Goal: Task Accomplishment & Management: Manage account settings

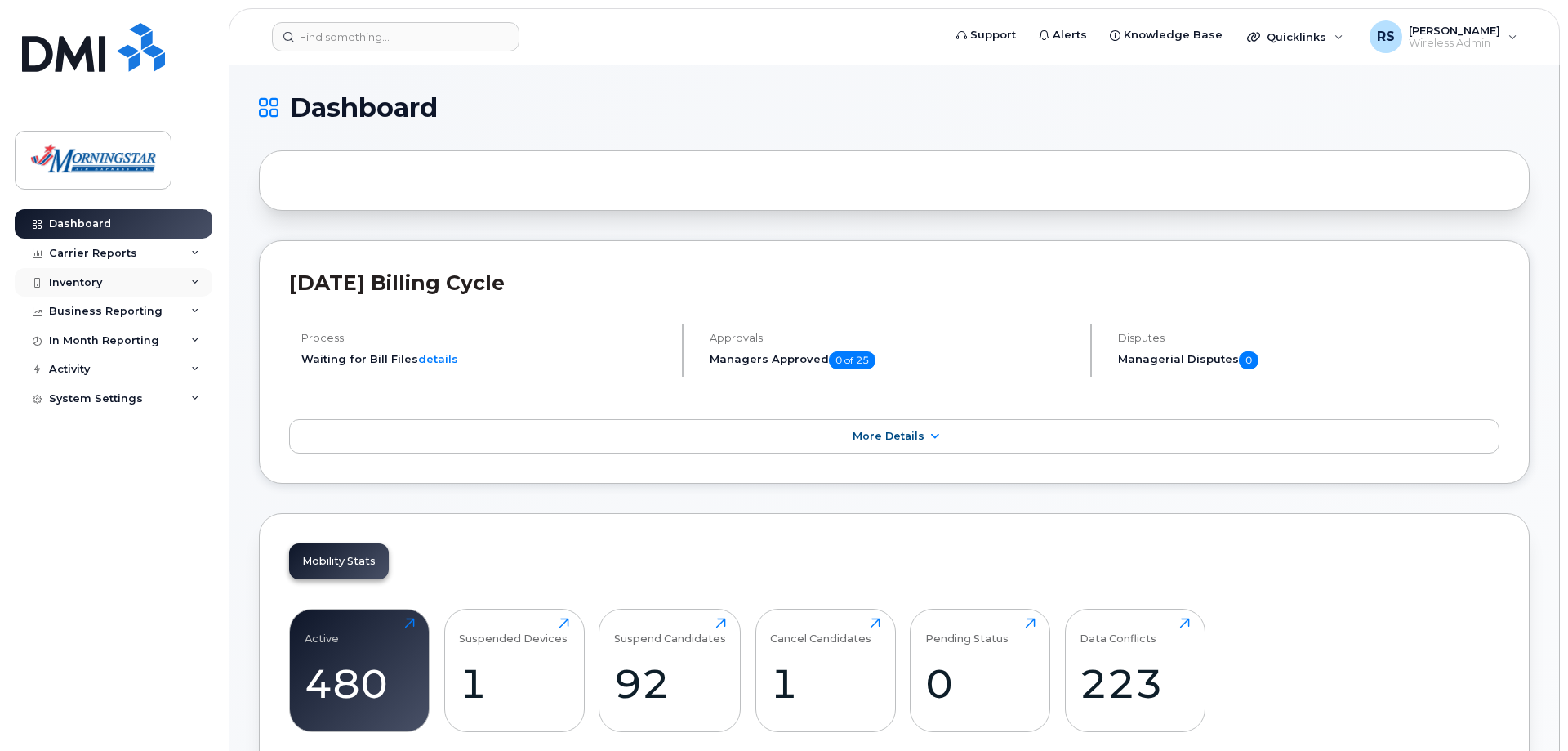
click at [73, 278] on div "Inventory" at bounding box center [76, 283] width 54 height 13
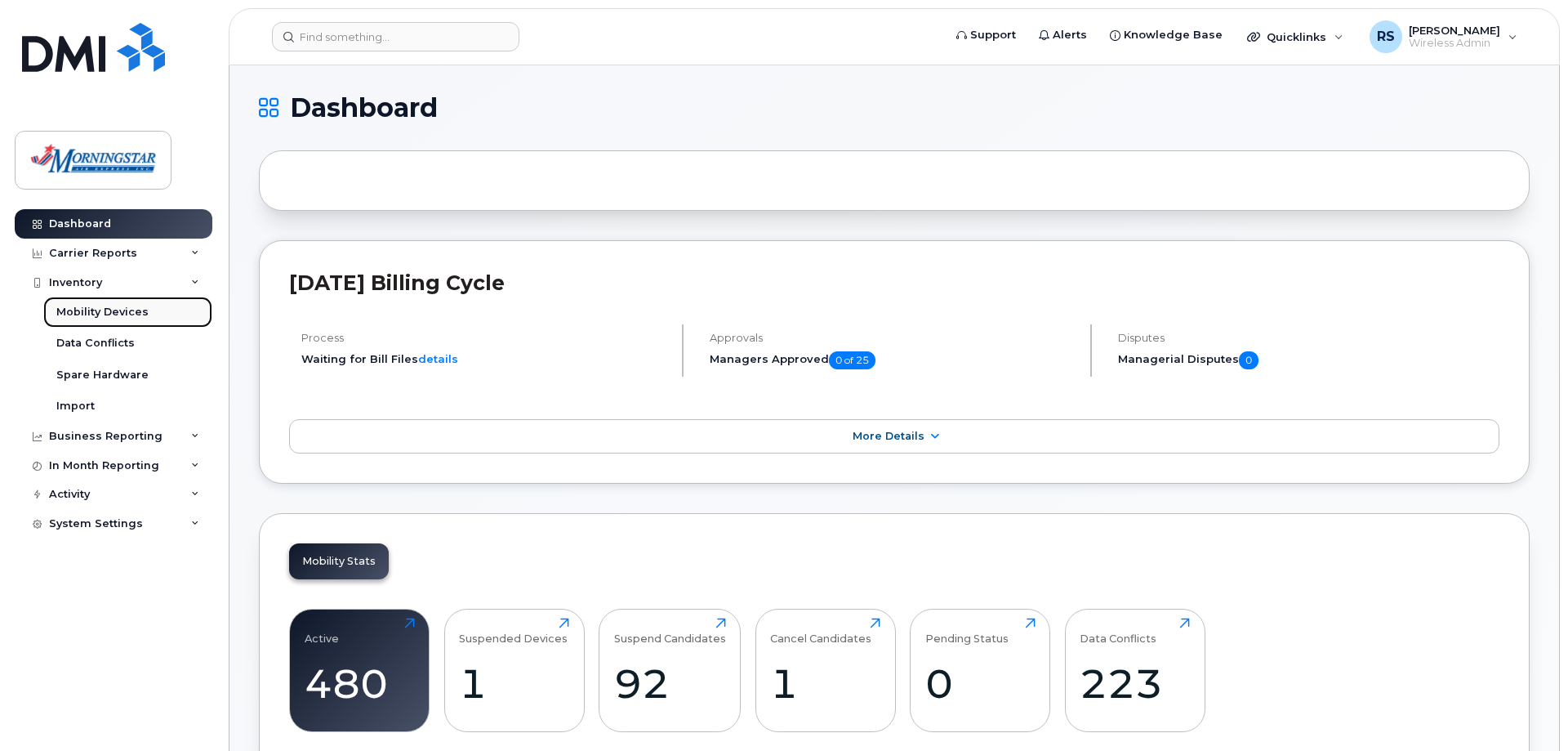
click at [101, 311] on div "Mobility Devices" at bounding box center [102, 312] width 92 height 14
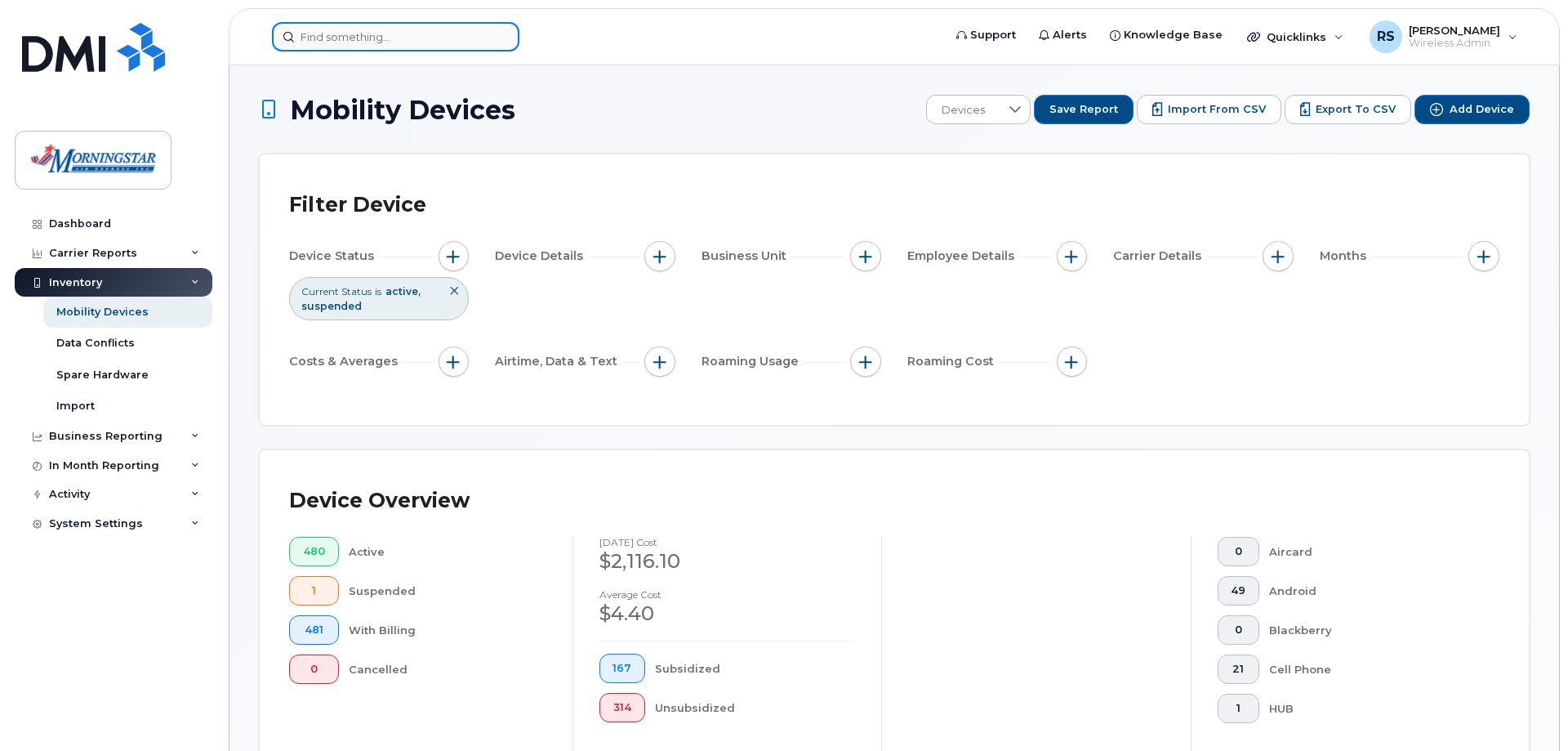
click at [400, 36] on input at bounding box center [395, 36] width 248 height 30
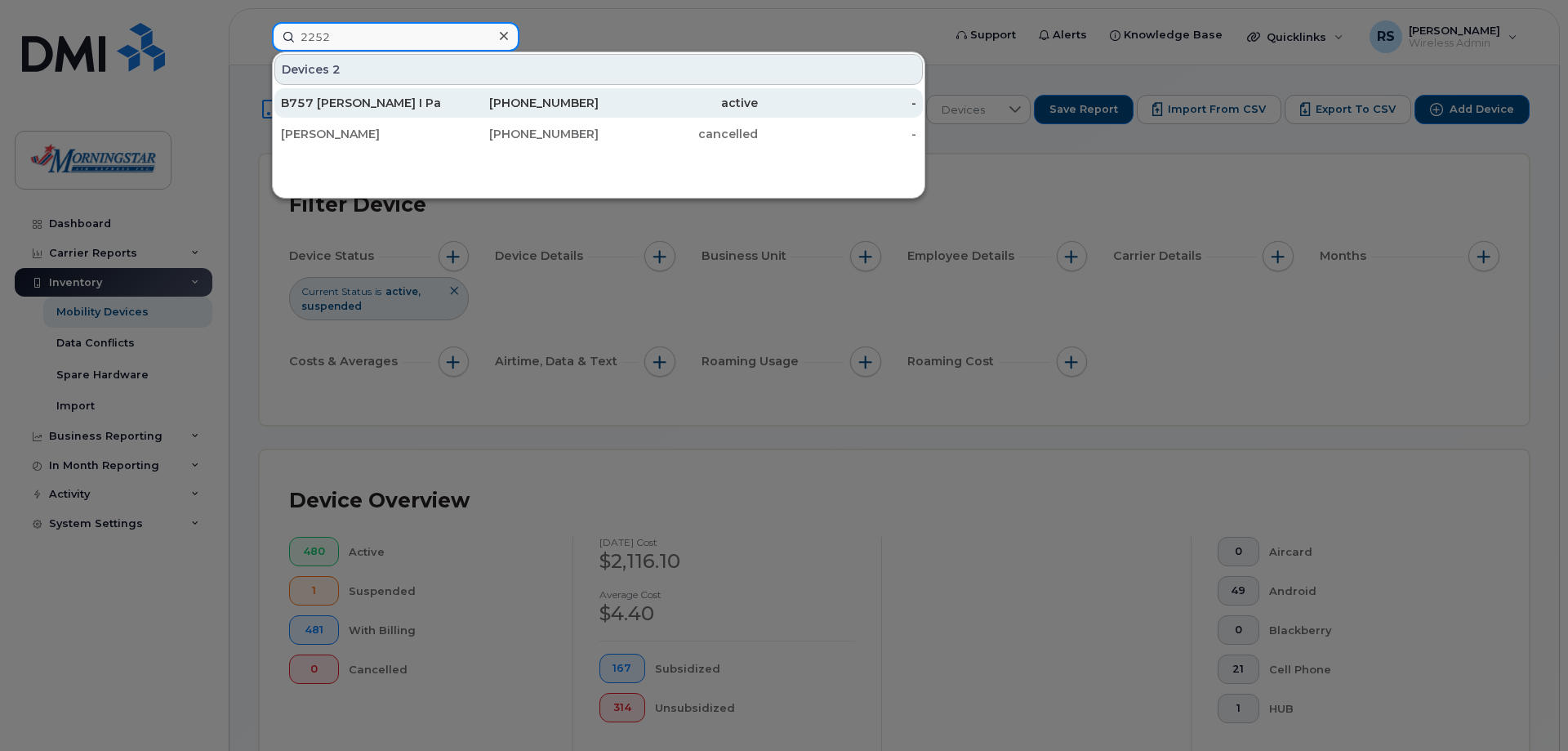
type input "2252"
click at [373, 97] on div "B757 Chaudry I Pad 2252" at bounding box center [360, 102] width 160 height 16
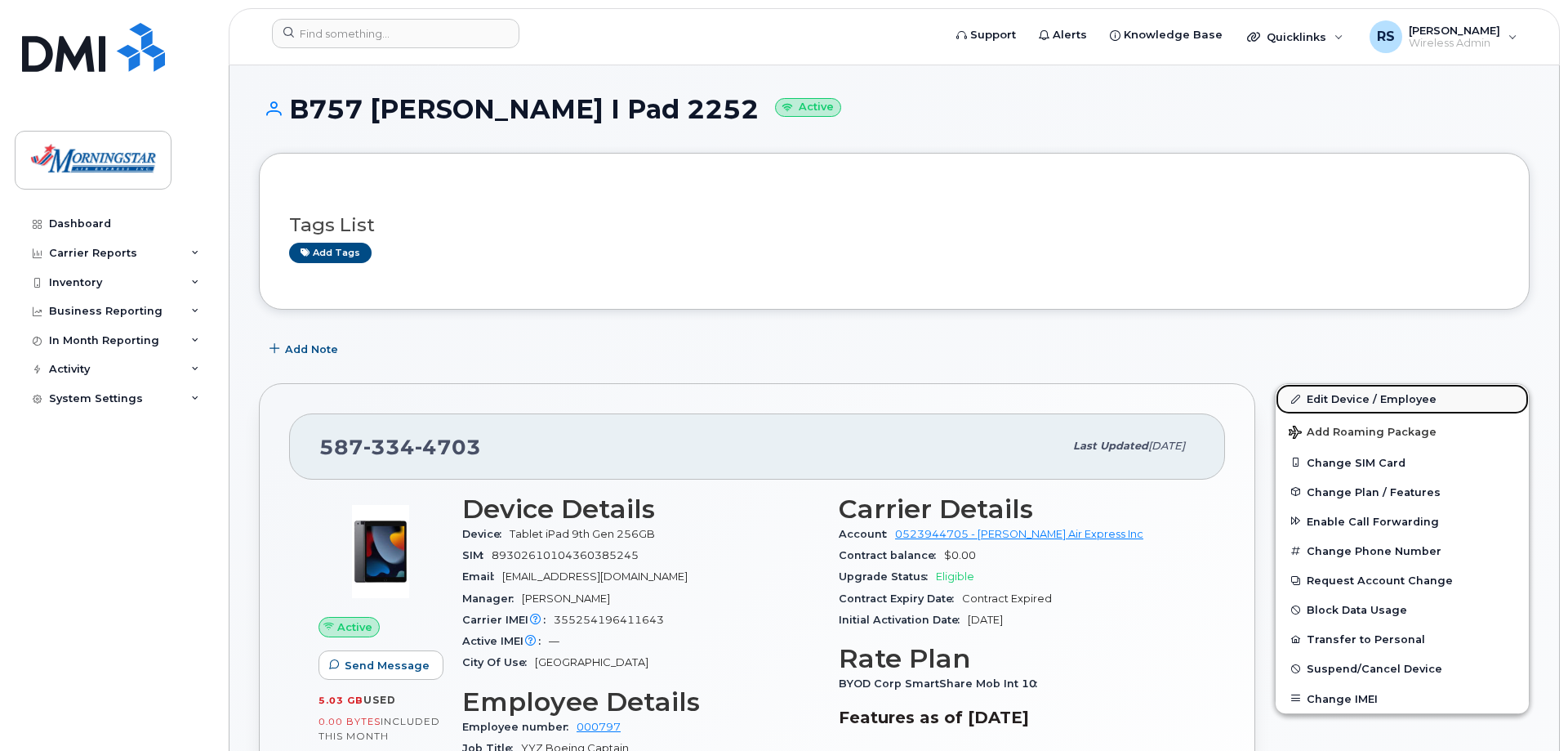
click at [1336, 399] on link "Edit Device / Employee" at bounding box center [1402, 398] width 253 height 30
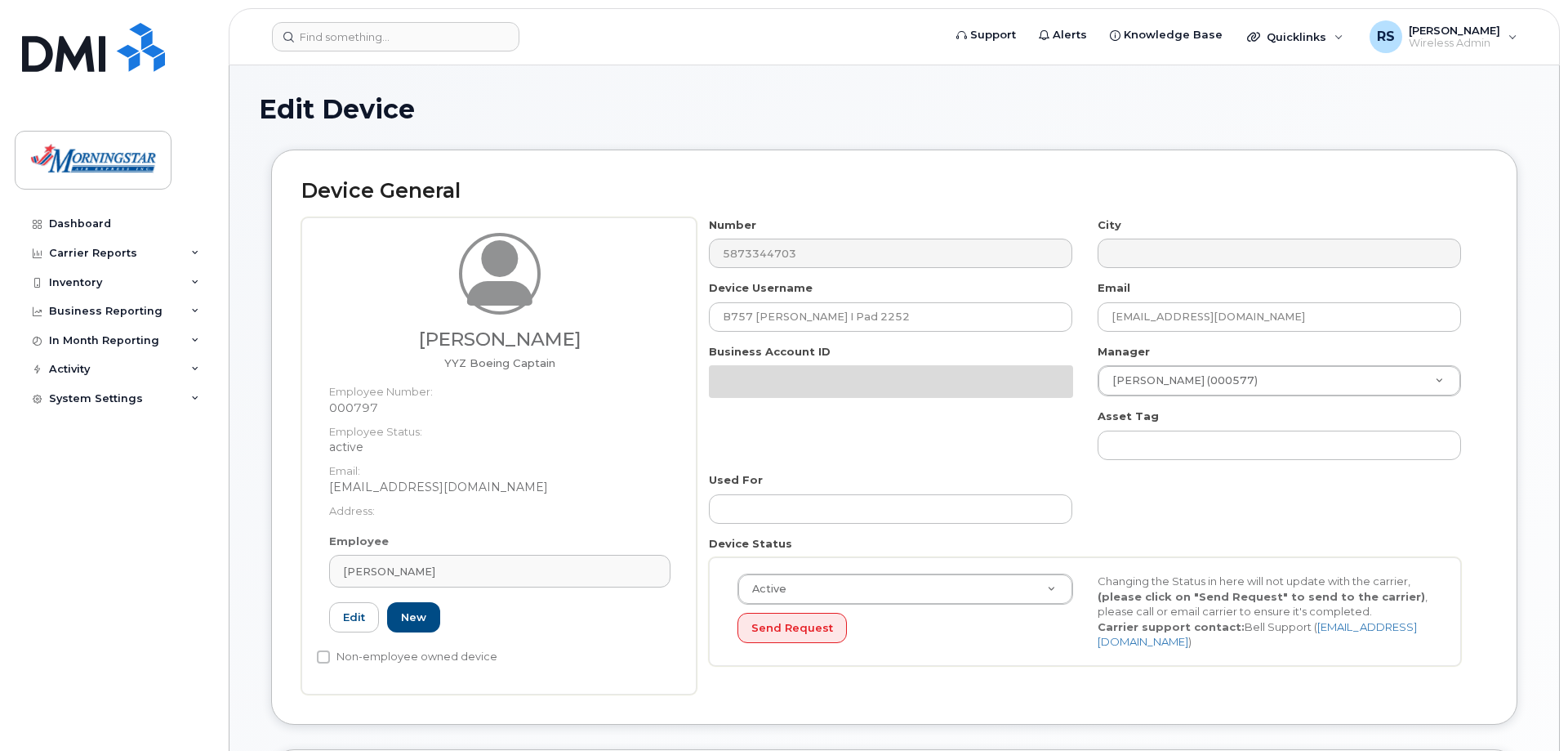
select select "5783088"
select select "35030466"
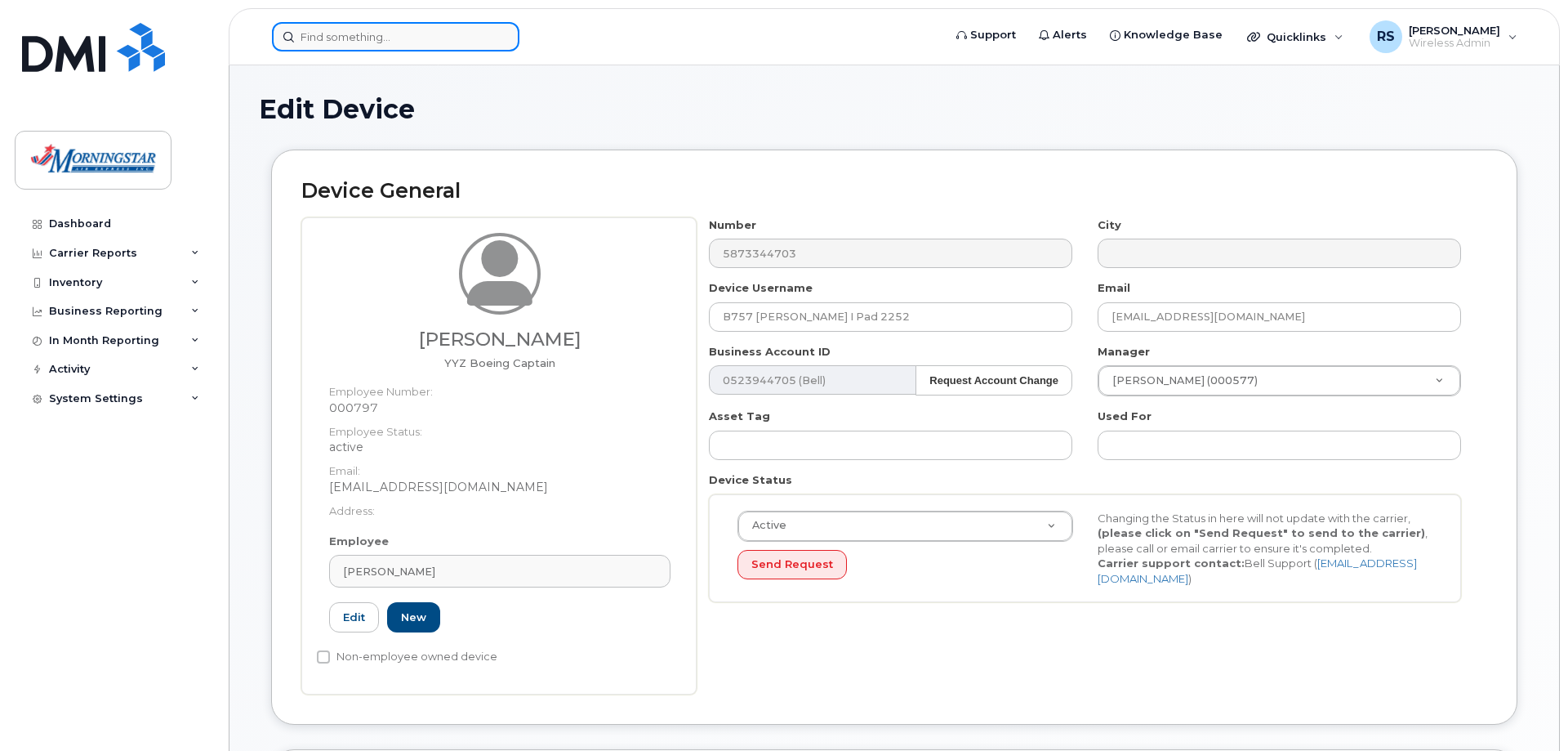
click at [335, 38] on input at bounding box center [395, 36] width 248 height 30
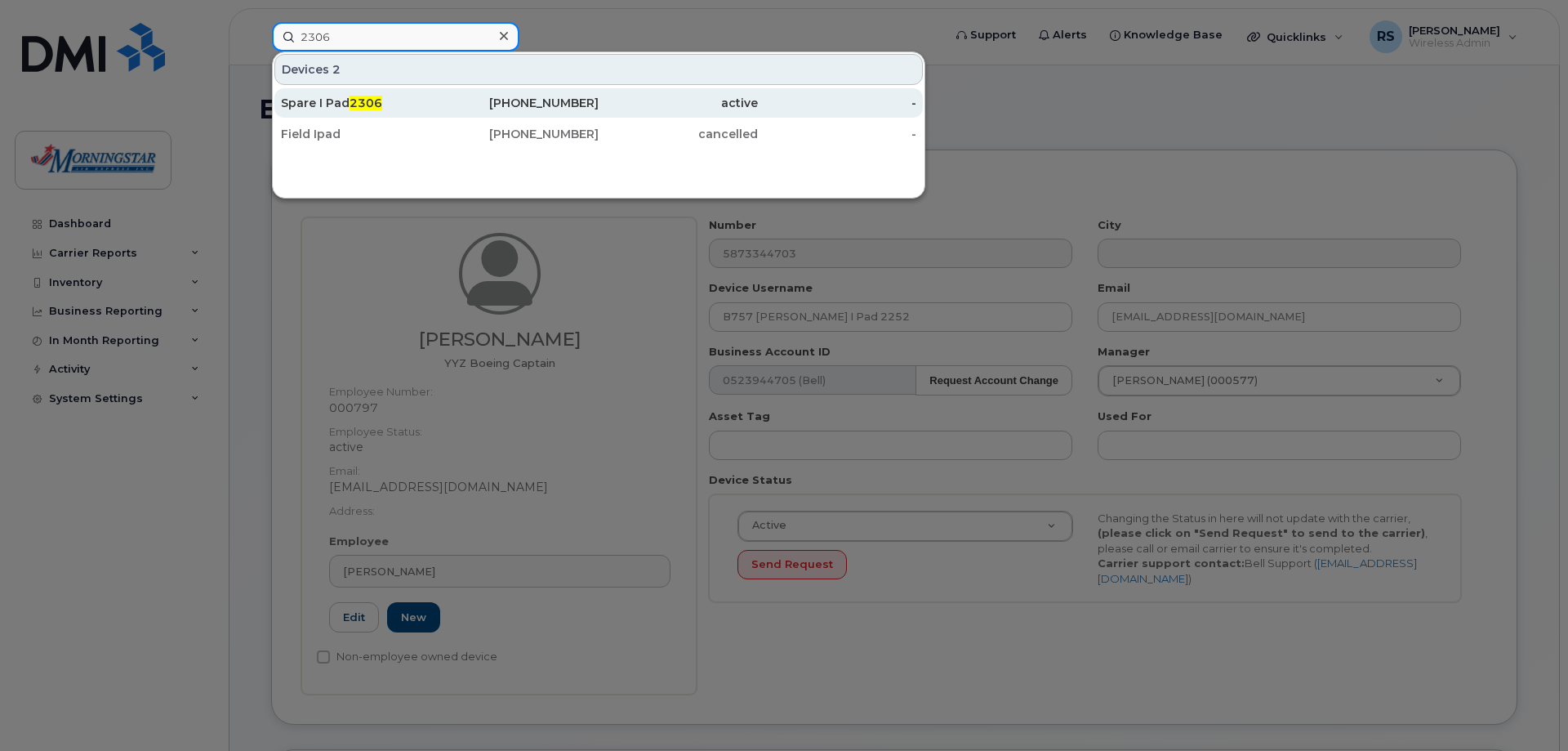
type input "2306"
click at [424, 103] on div "Spare I Pad 2306" at bounding box center [360, 102] width 160 height 16
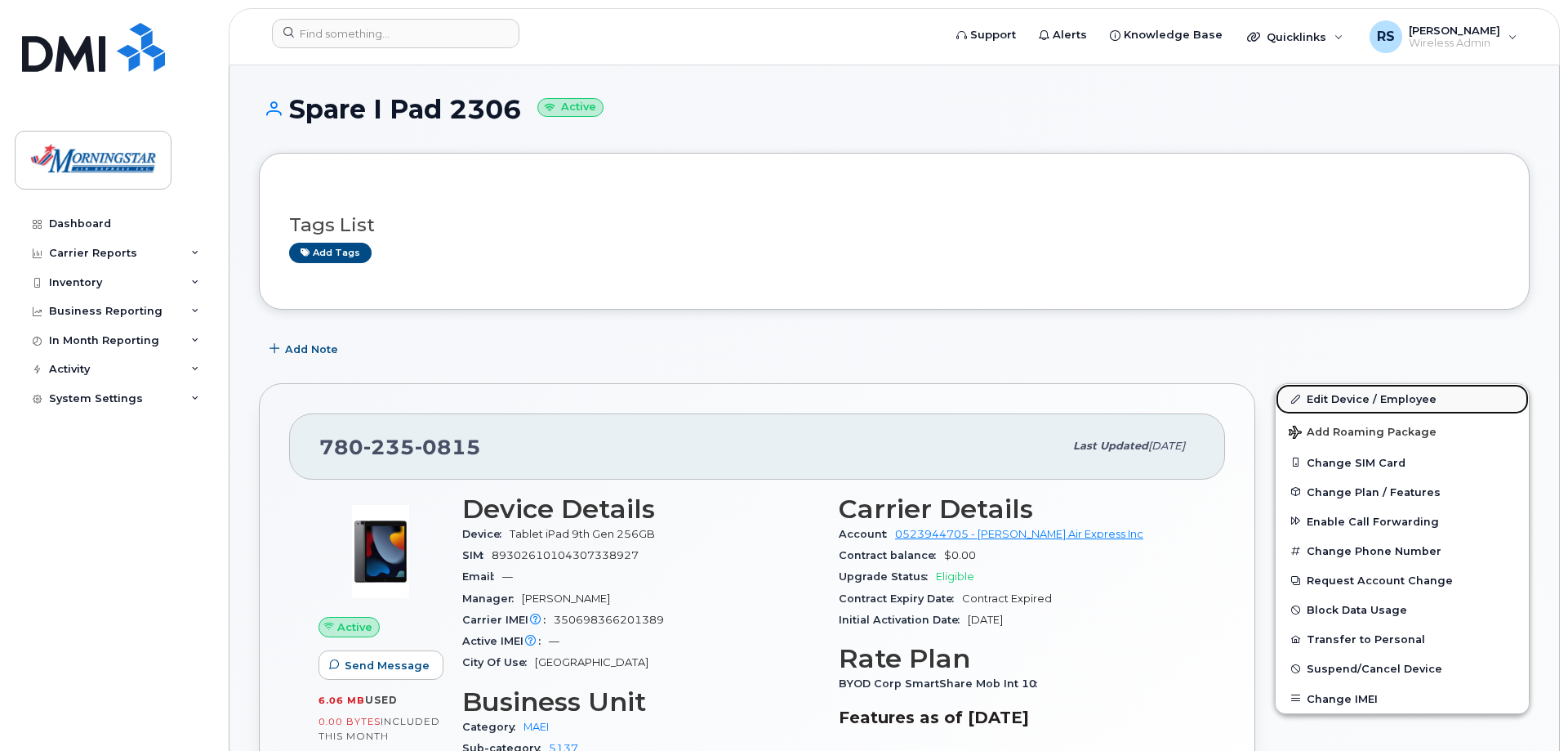
click at [1328, 399] on link "Edit Device / Employee" at bounding box center [1402, 398] width 253 height 30
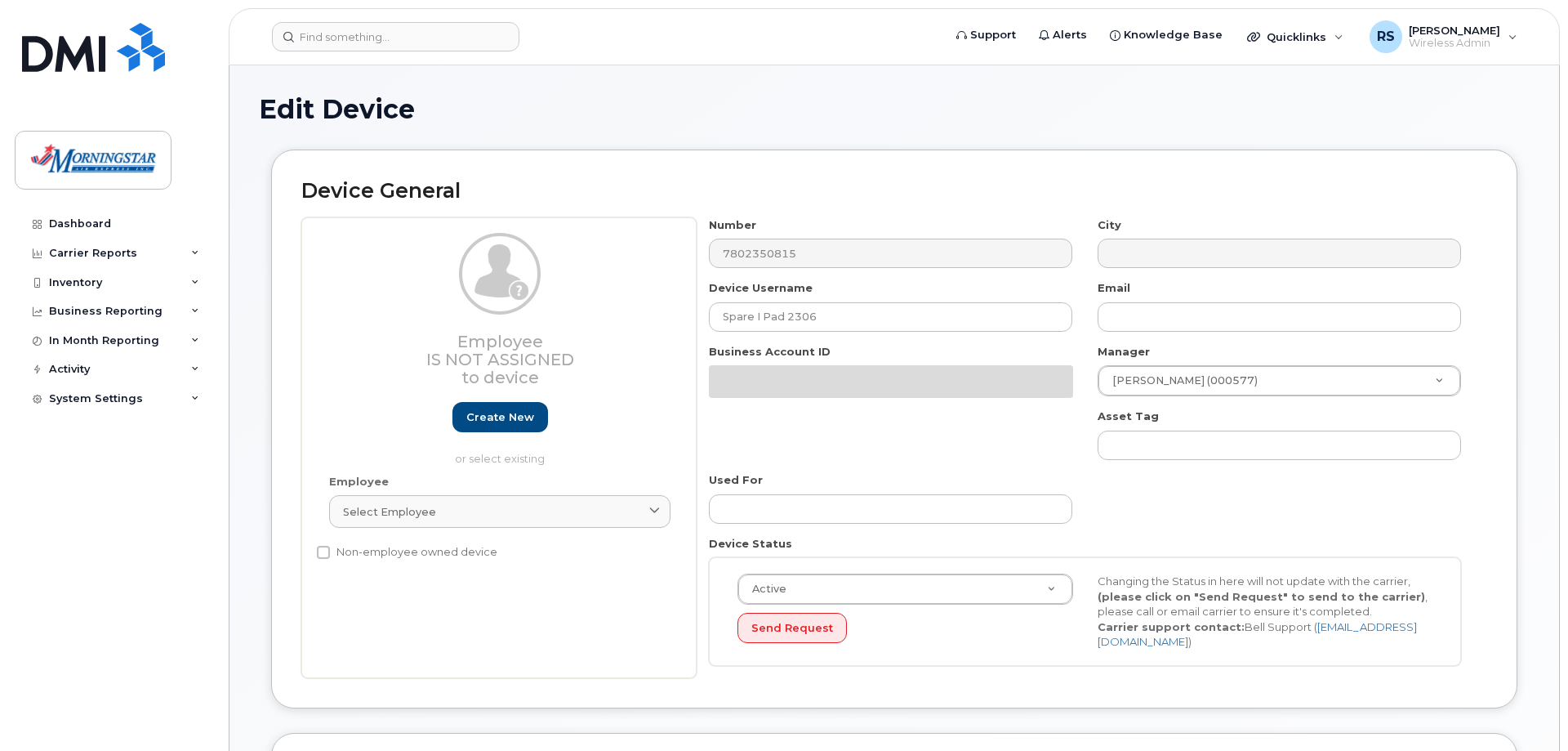
select select "5783088"
select select "35030466"
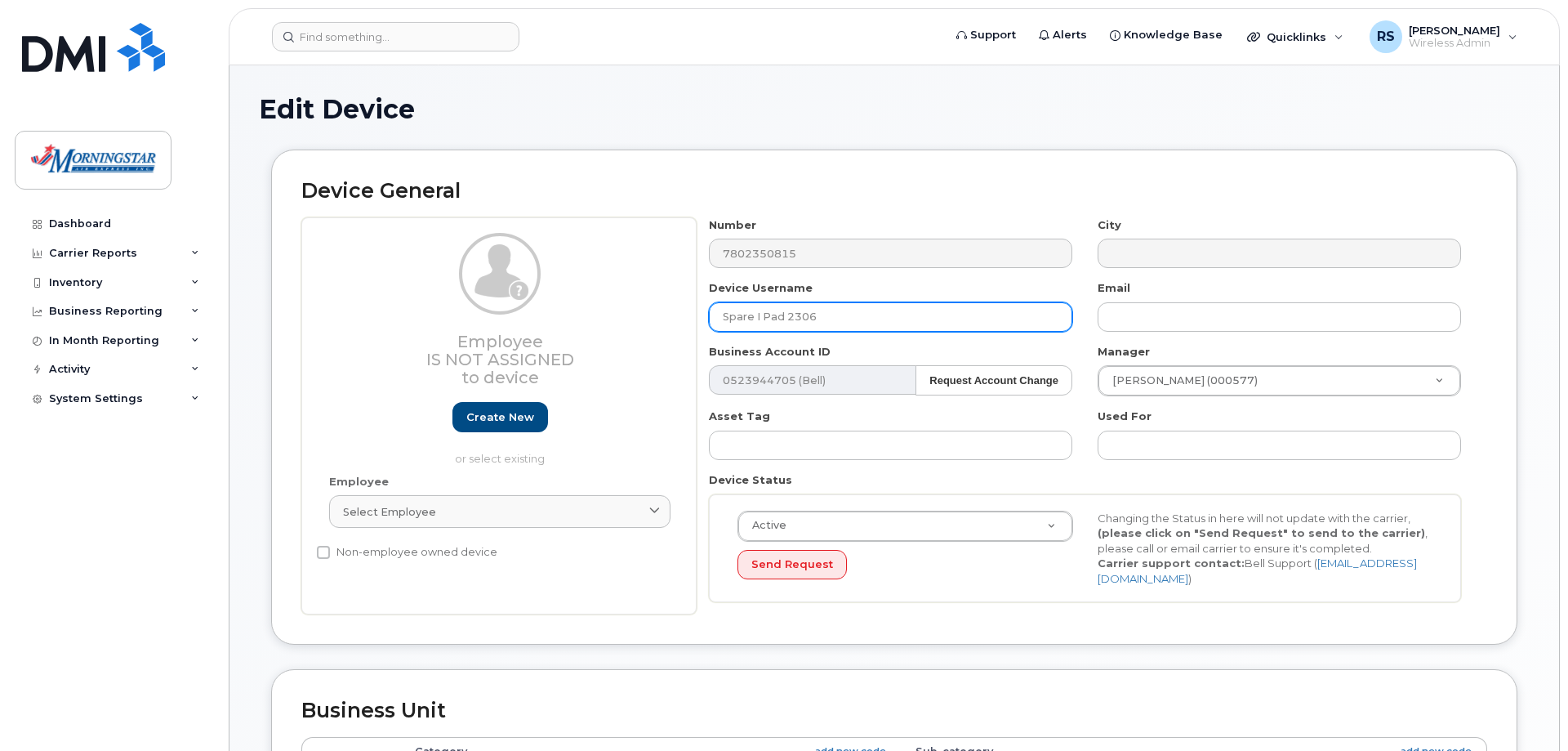
click at [786, 316] on input "Spare I Pad 2306" at bounding box center [890, 317] width 363 height 30
drag, startPoint x: 780, startPoint y: 316, endPoint x: 621, endPoint y: 313, distance: 159.0
click at [708, 316] on input "Spare I Pad 2306" at bounding box center [890, 317] width 363 height 30
type input "B757 CHAUDRY IPAD 2306"
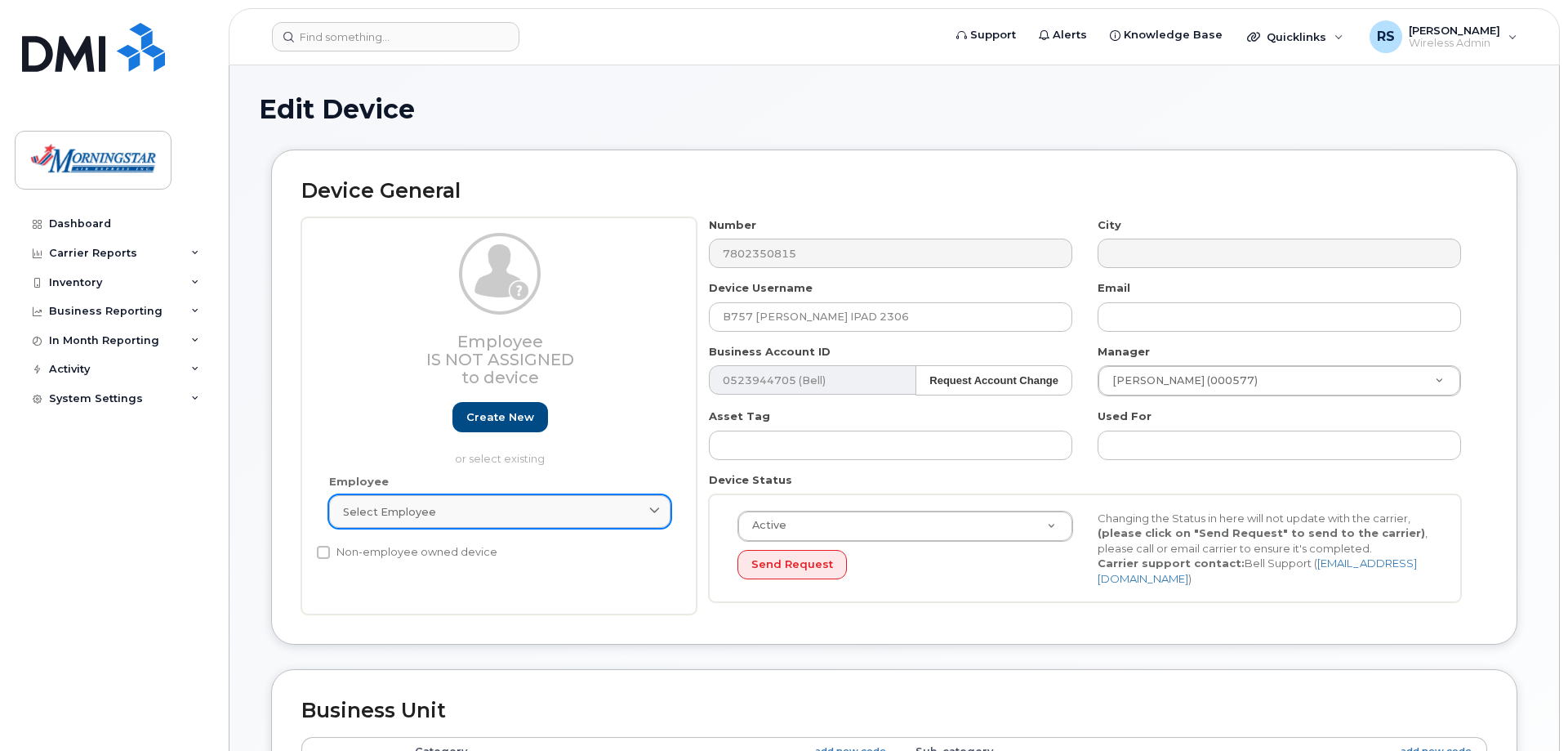
click at [505, 507] on div "Select employee" at bounding box center [500, 512] width 314 height 15
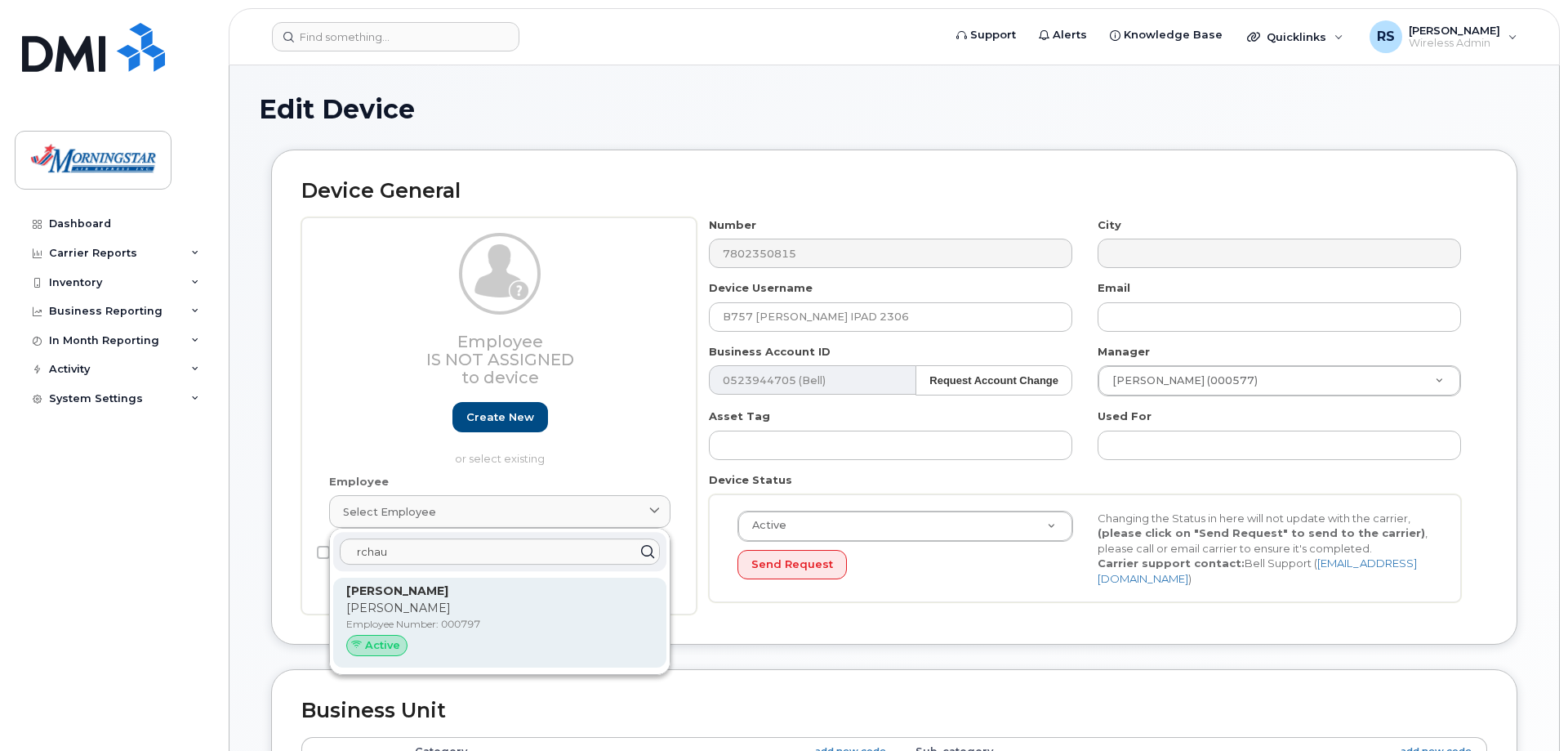
type input "rchau"
click at [470, 593] on p "Raghib Chaudry" at bounding box center [499, 591] width 307 height 17
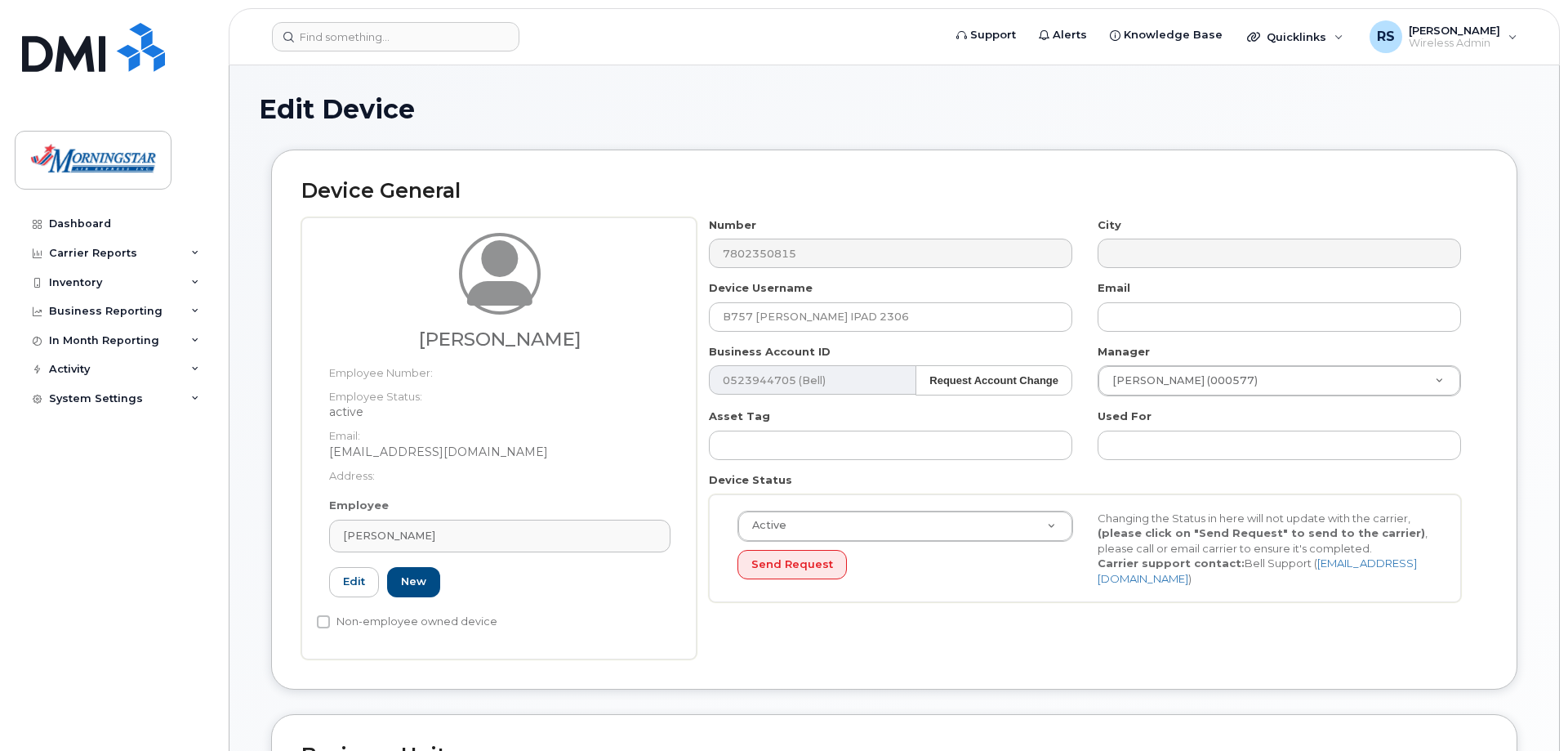
type input "000797"
type input "Raghib Chaudry"
type input "[EMAIL_ADDRESS][DOMAIN_NAME]"
drag, startPoint x: 639, startPoint y: 316, endPoint x: 577, endPoint y: 307, distance: 62.6
click at [708, 307] on input "Raghib Chaudry" at bounding box center [890, 317] width 363 height 30
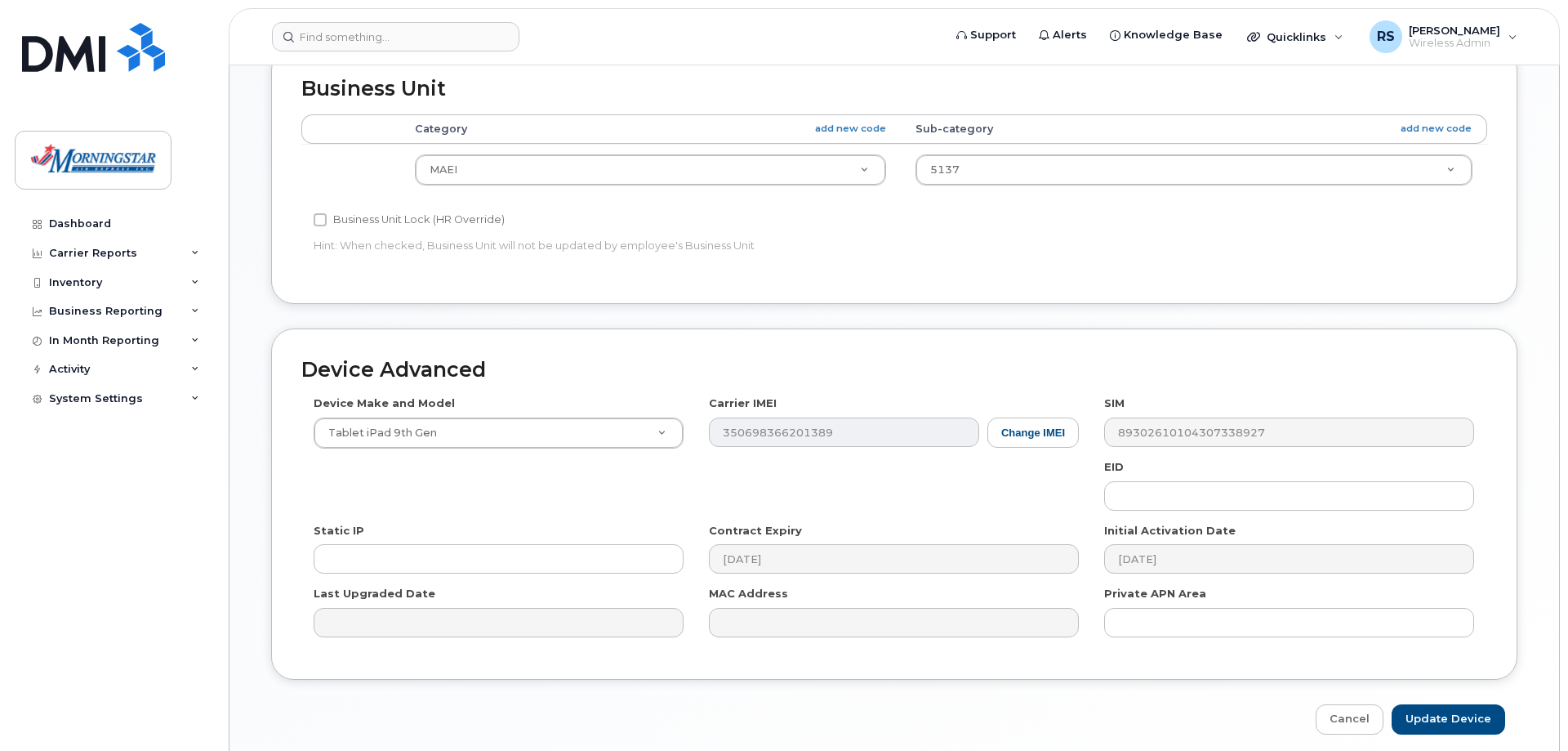
scroll to position [732, 0]
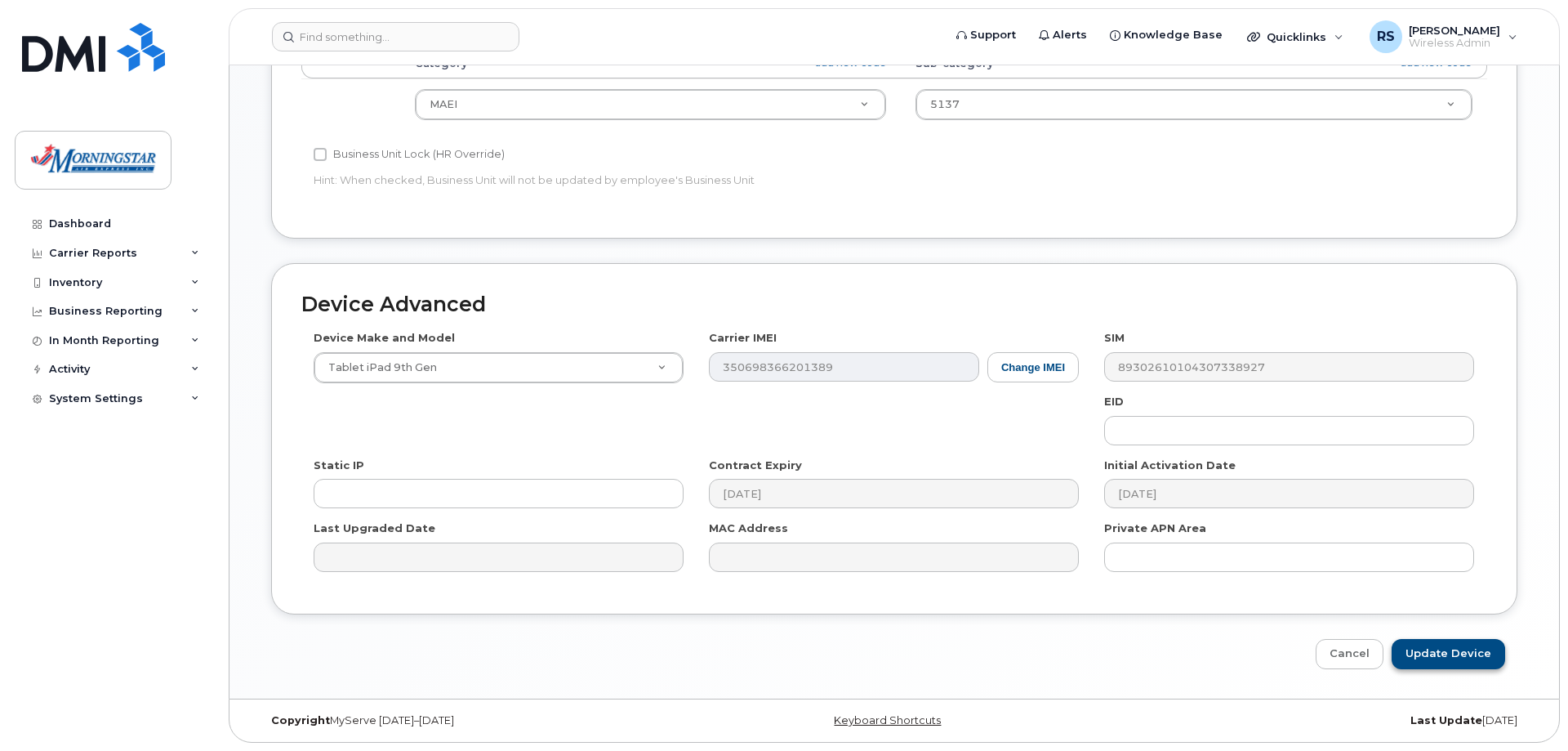
type input "B757 CHAUDREY IPAD 2306"
click at [1464, 654] on input "Update Device" at bounding box center [1448, 654] width 114 height 31
type input "Saving..."
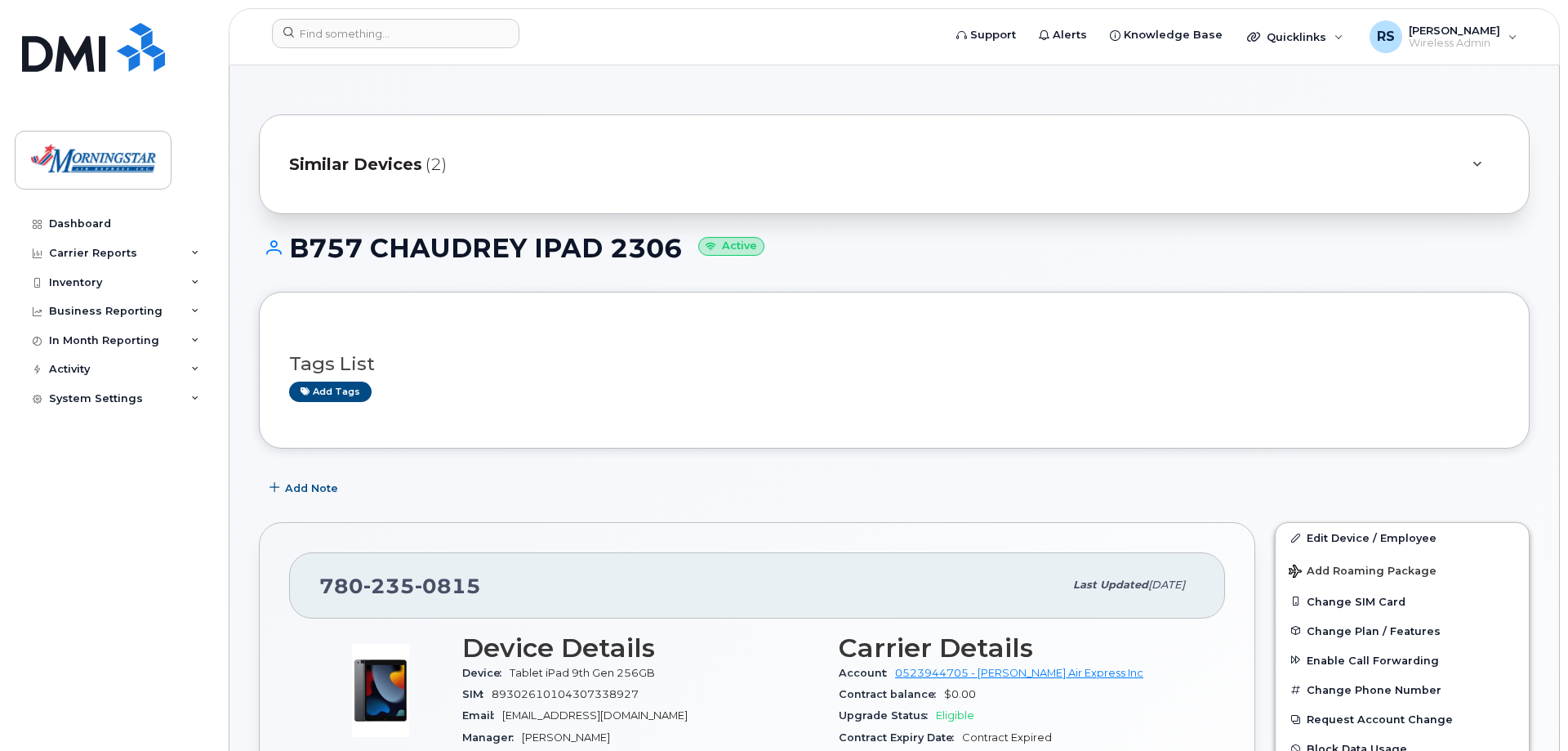
click at [413, 162] on span "Similar Devices" at bounding box center [355, 165] width 133 height 24
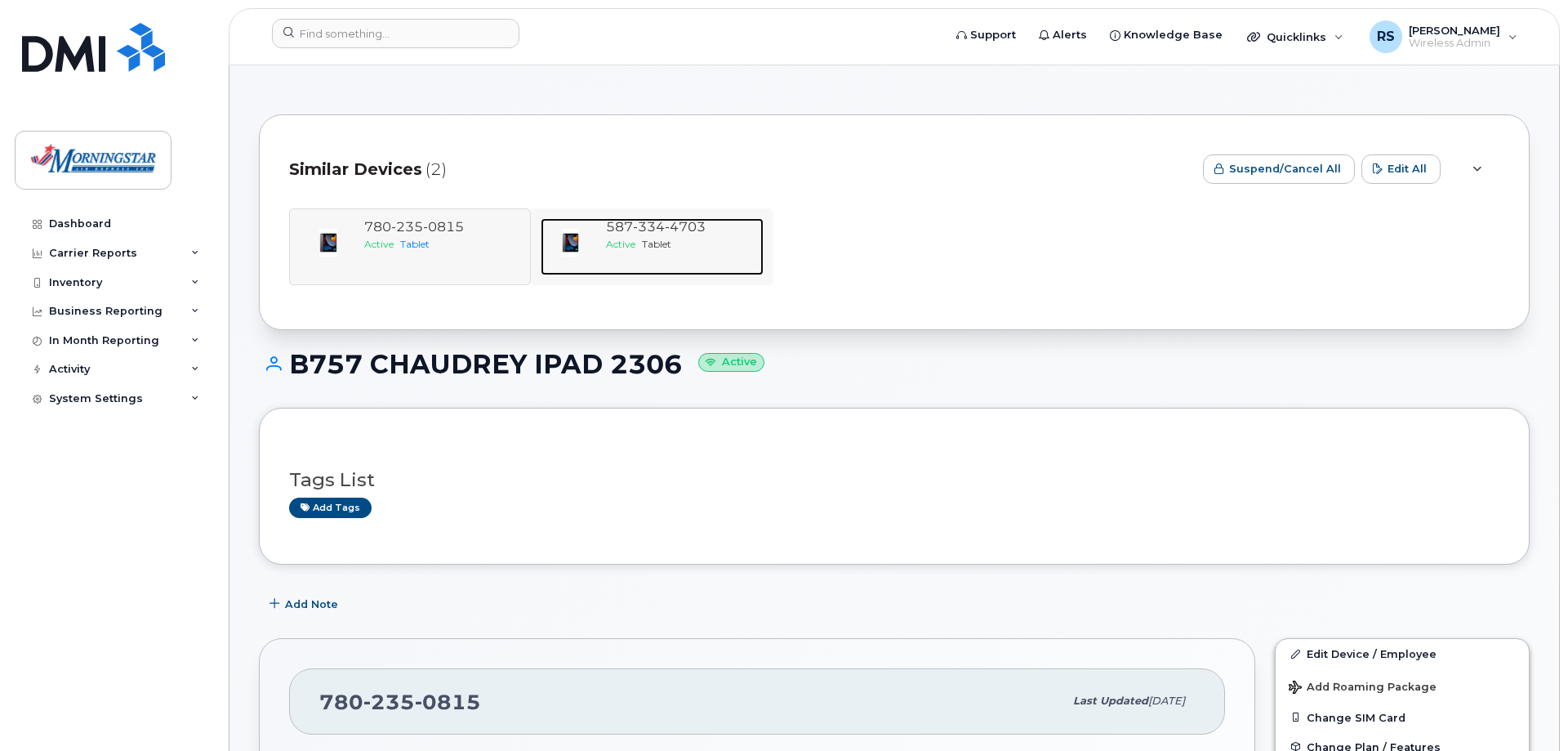
click at [680, 221] on span "4703" at bounding box center [685, 227] width 41 height 15
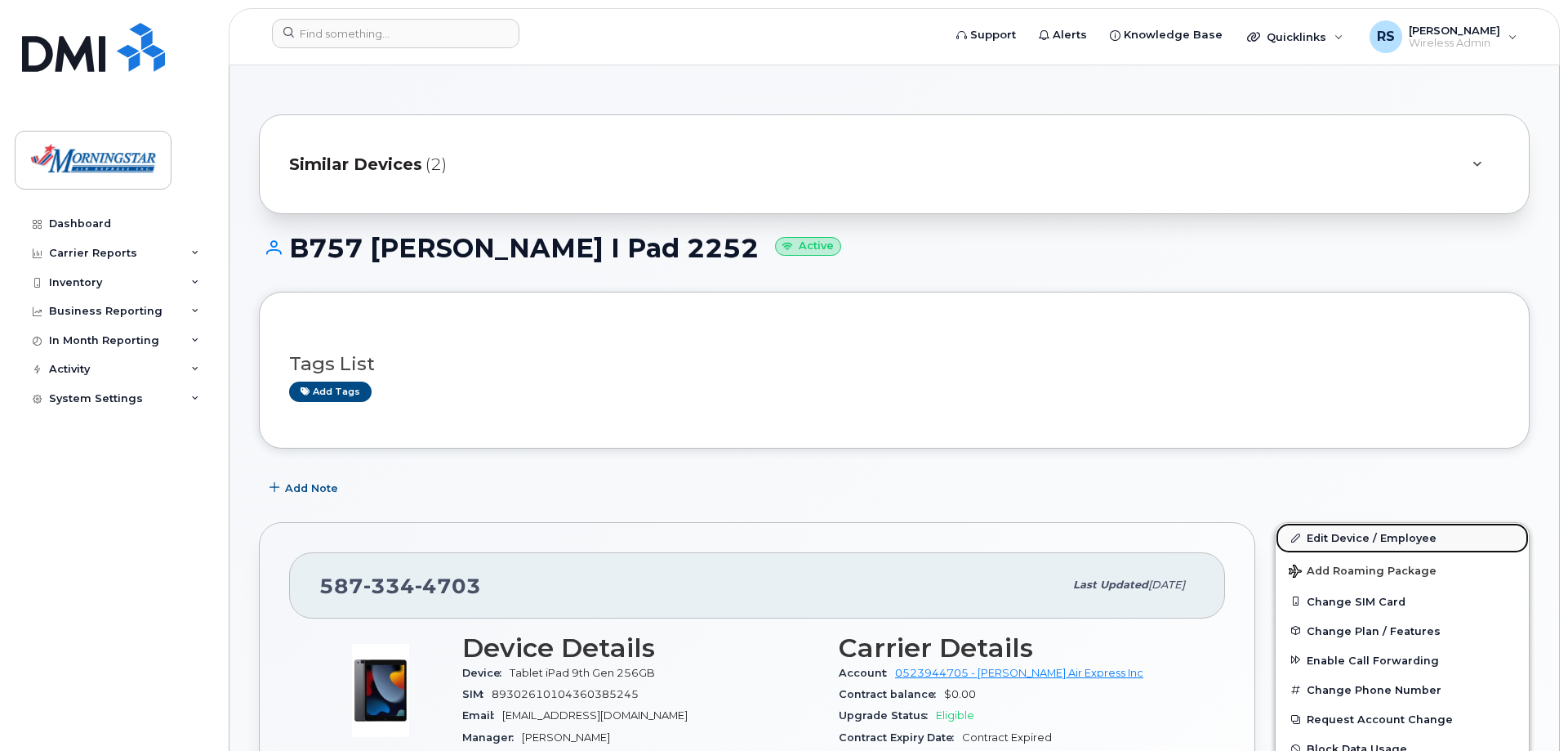
click at [1346, 538] on link "Edit Device / Employee" at bounding box center [1402, 538] width 253 height 30
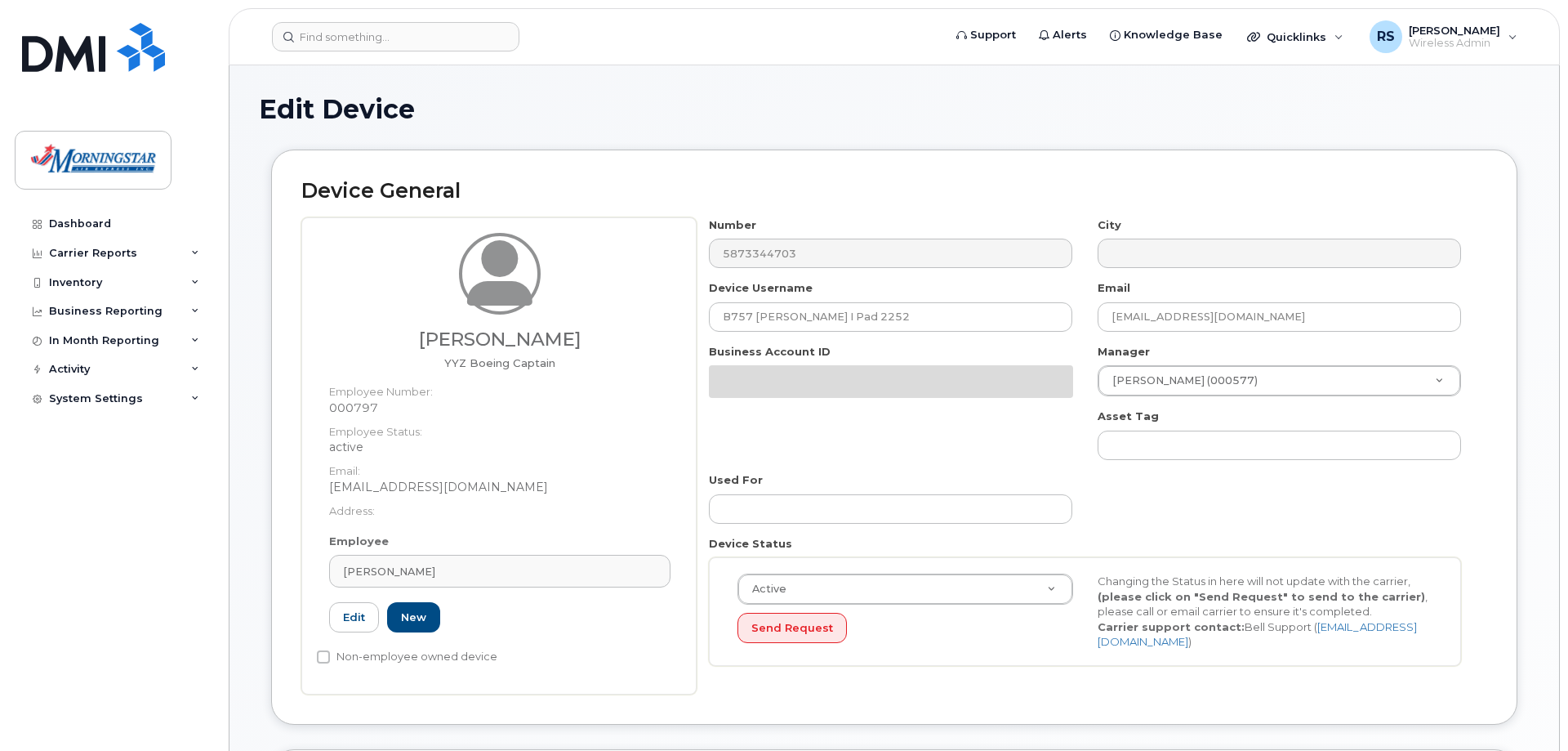
select select "5783088"
select select "35030466"
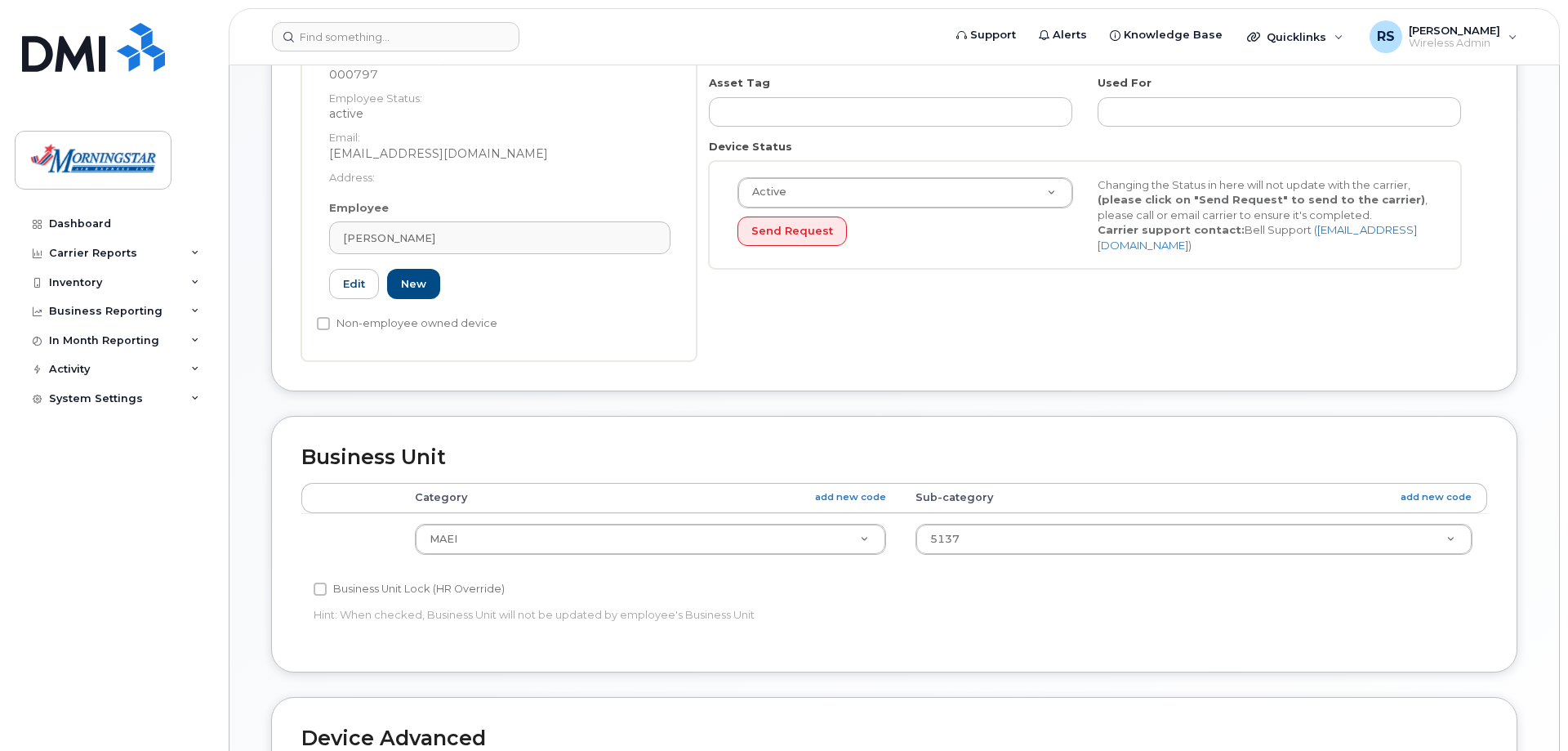
scroll to position [750, 0]
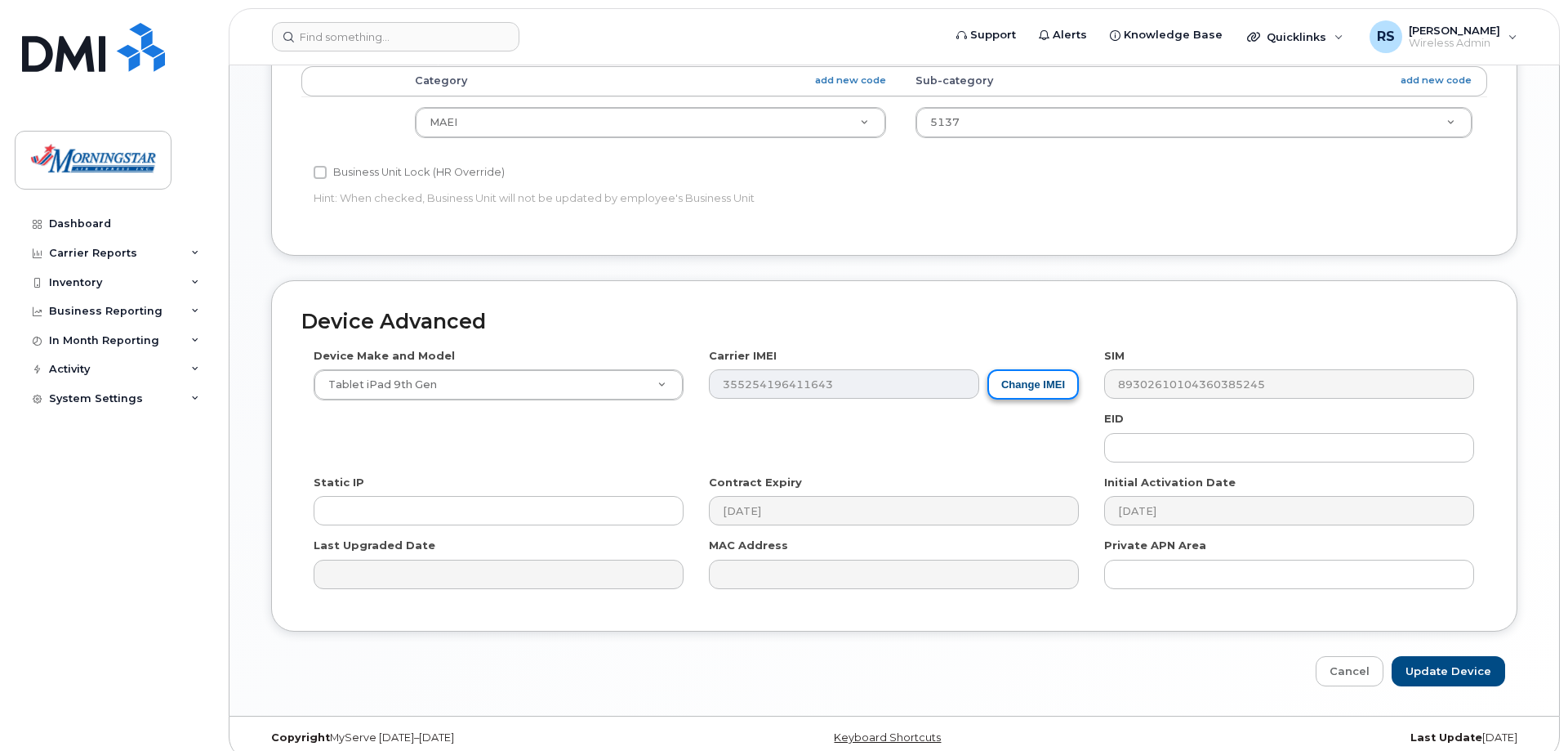
click at [1035, 386] on button "Change IMEI" at bounding box center [1033, 385] width 92 height 31
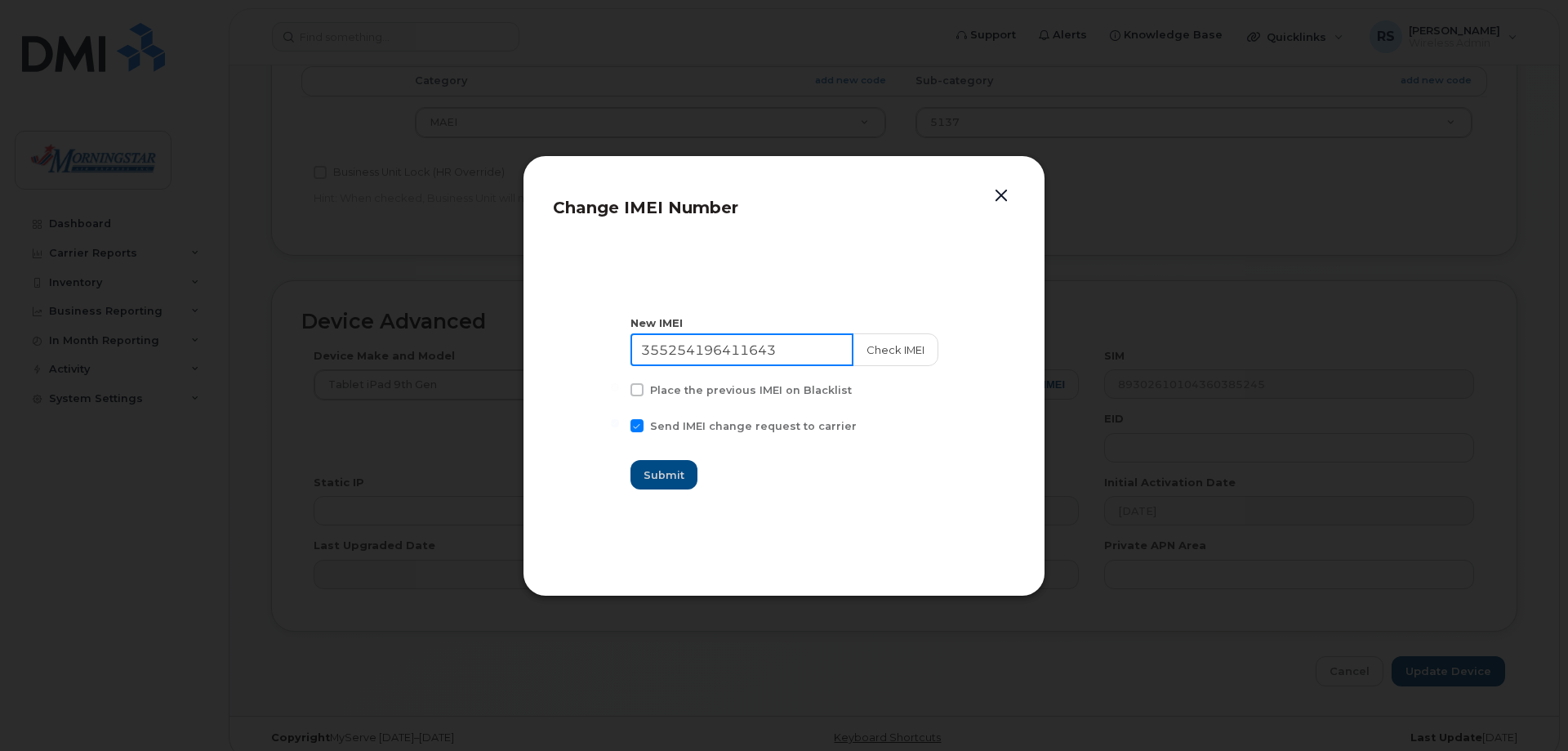
click at [723, 350] on input "355254196411643" at bounding box center [741, 349] width 223 height 33
paste input "7883404556670"
type input "357883404556670"
click at [904, 345] on button "Check IMEI" at bounding box center [895, 349] width 86 height 33
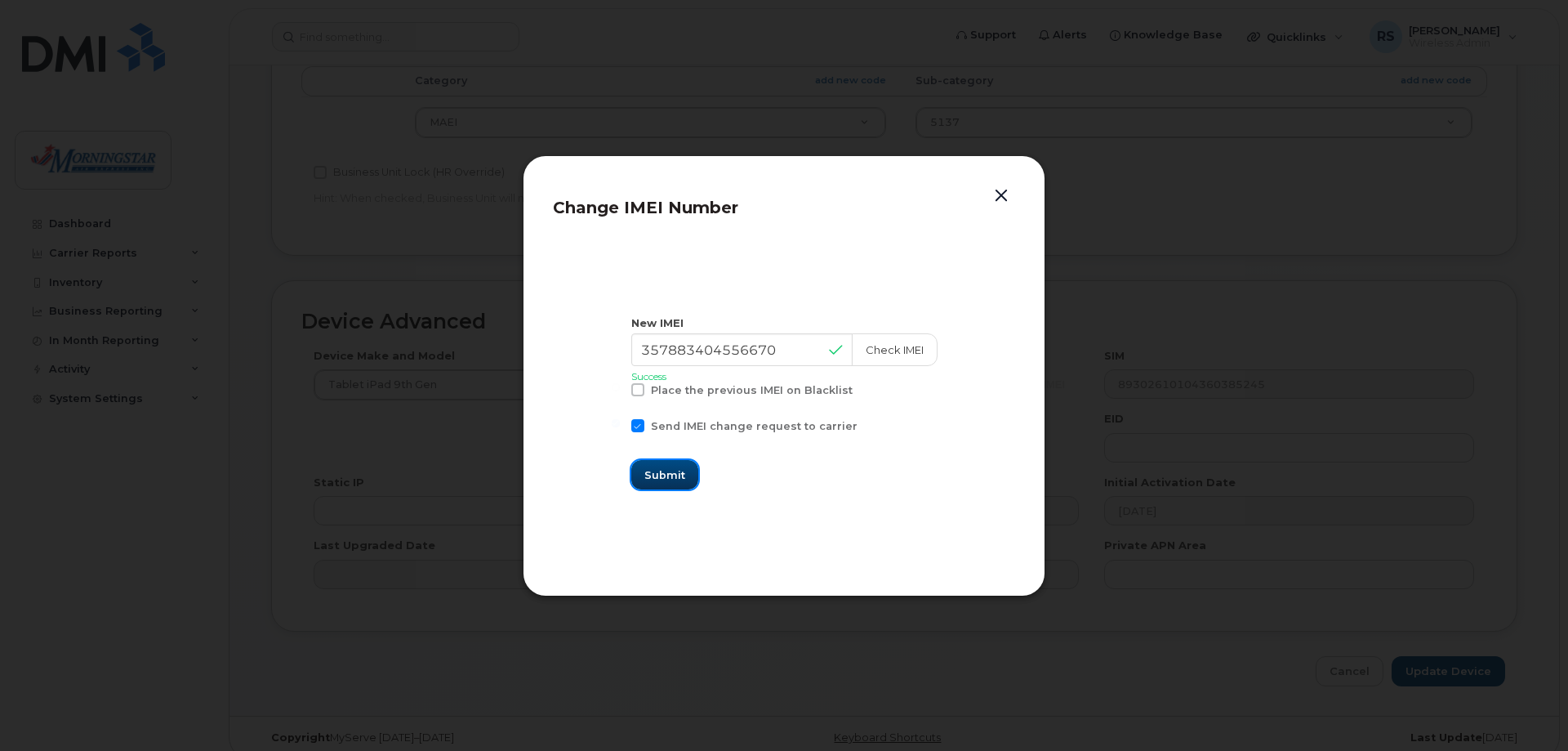
click at [668, 477] on span "Submit" at bounding box center [664, 475] width 41 height 15
type input "357883404556670"
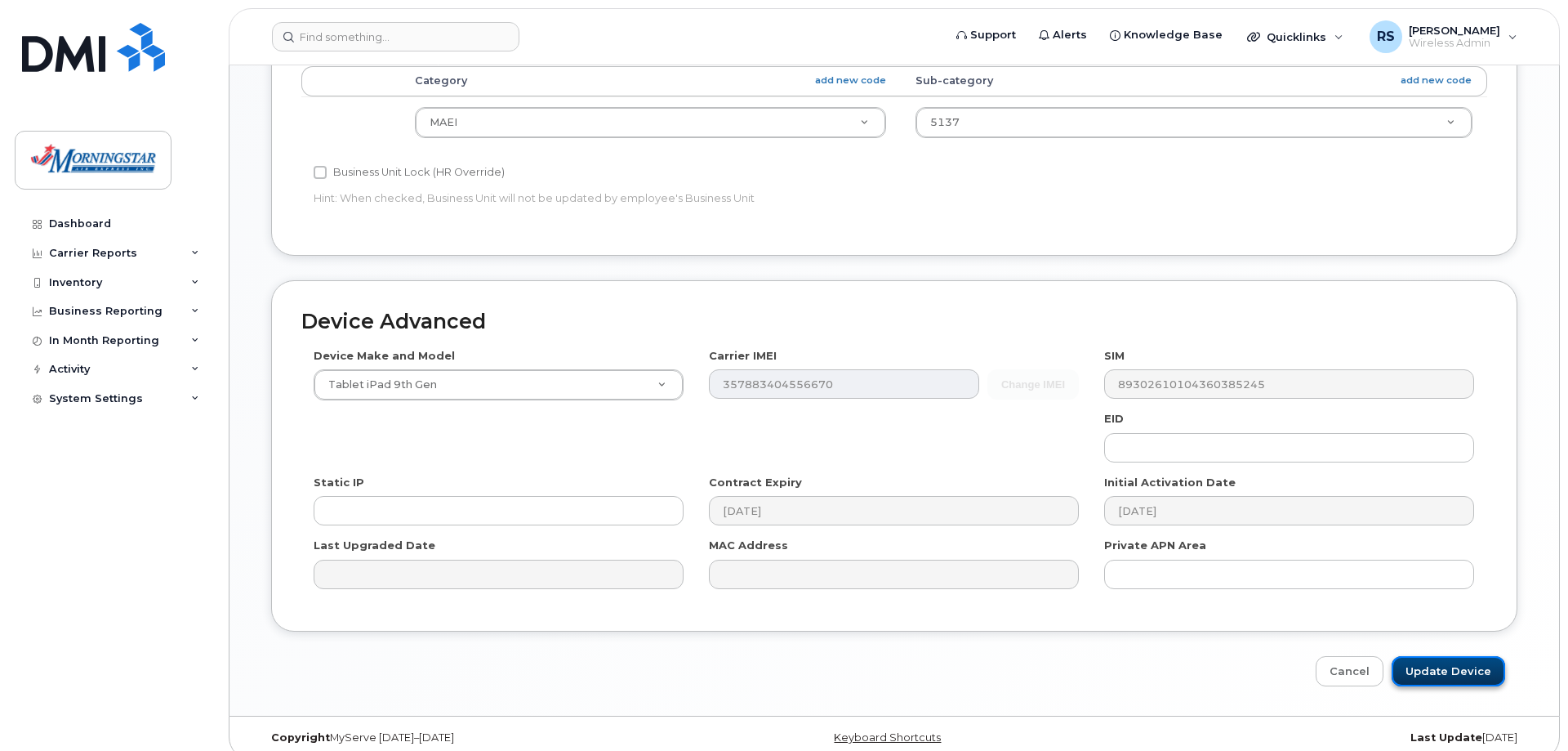
click at [1469, 675] on input "Update Device" at bounding box center [1448, 672] width 114 height 31
type input "Saving..."
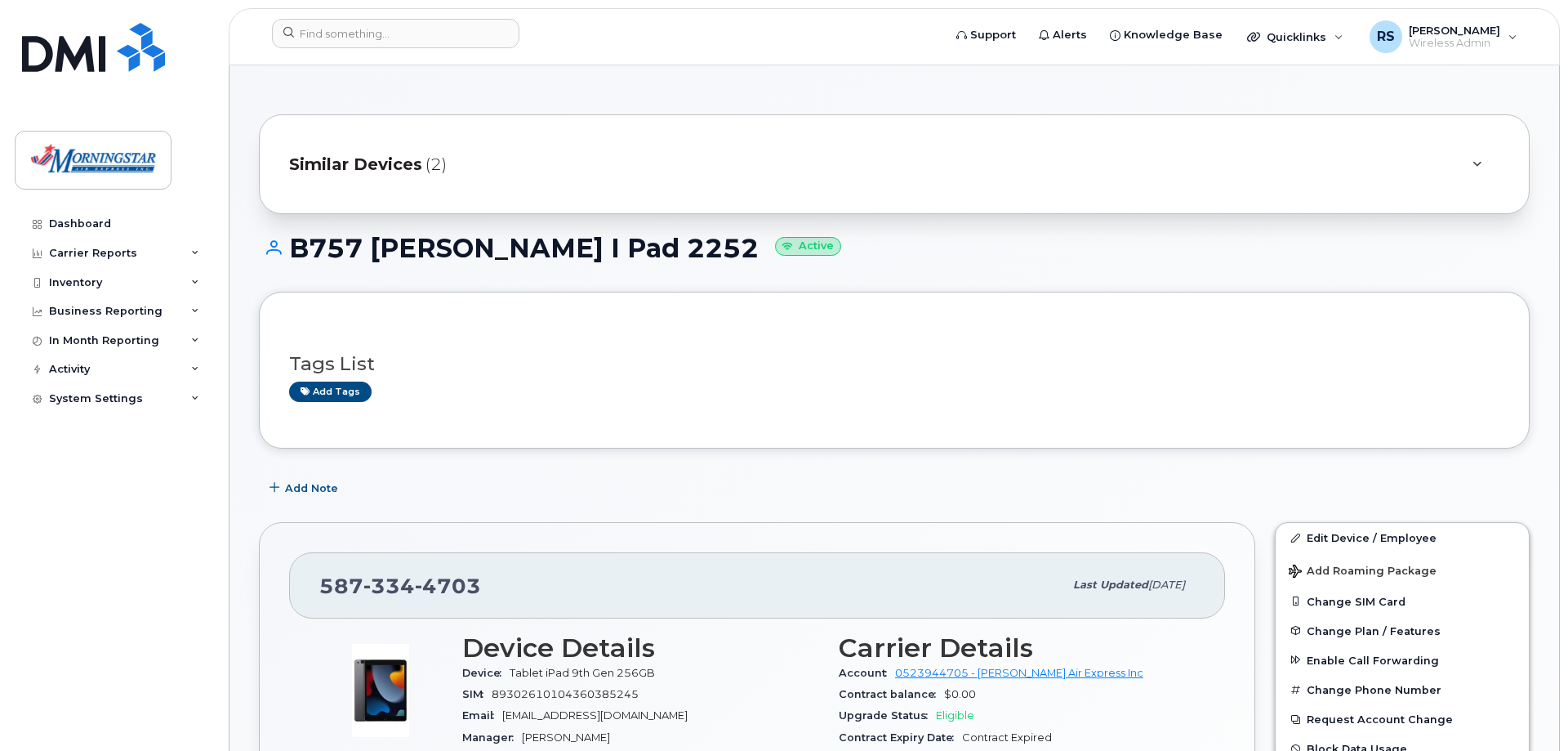
scroll to position [250, 0]
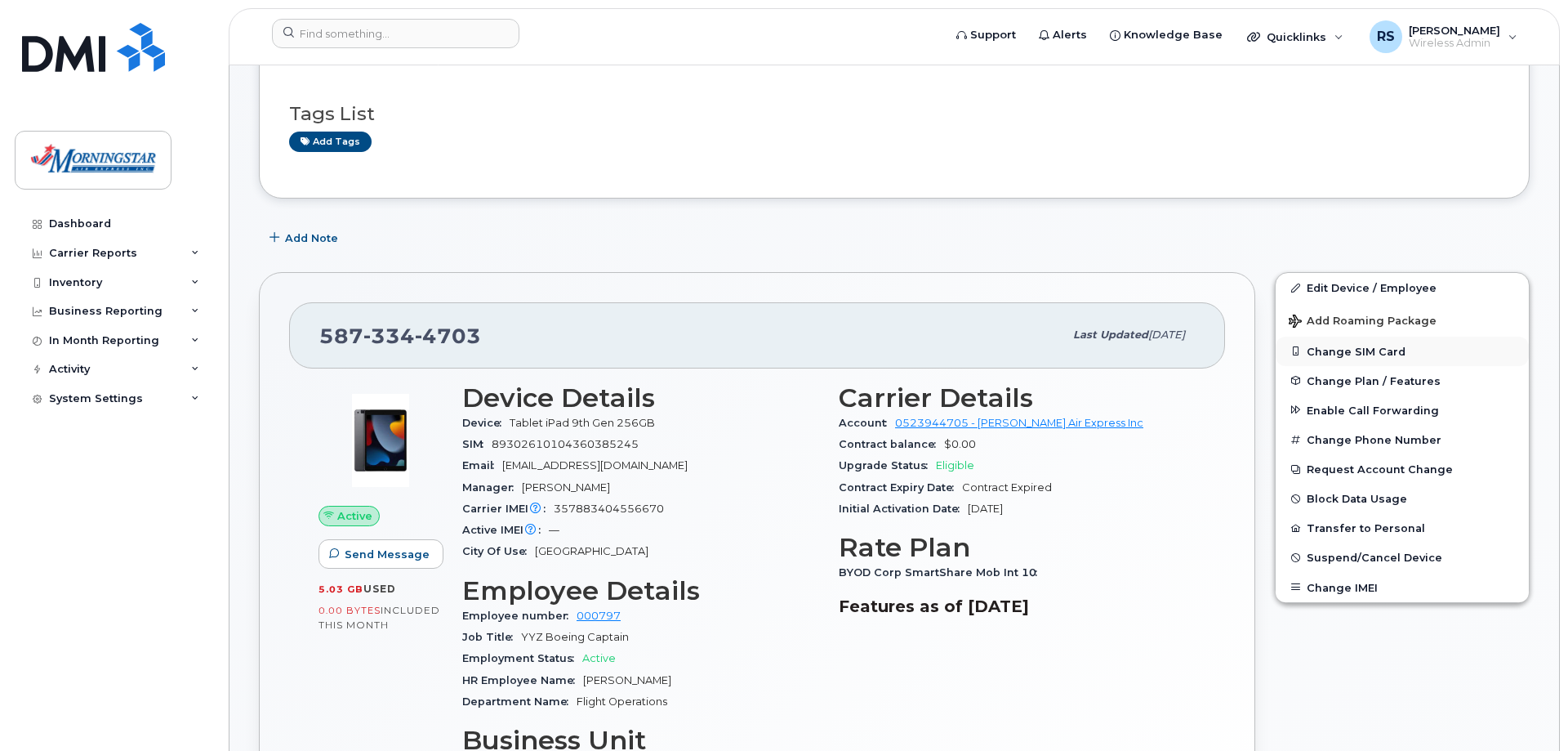
click at [1337, 351] on button "Change SIM Card" at bounding box center [1402, 351] width 253 height 30
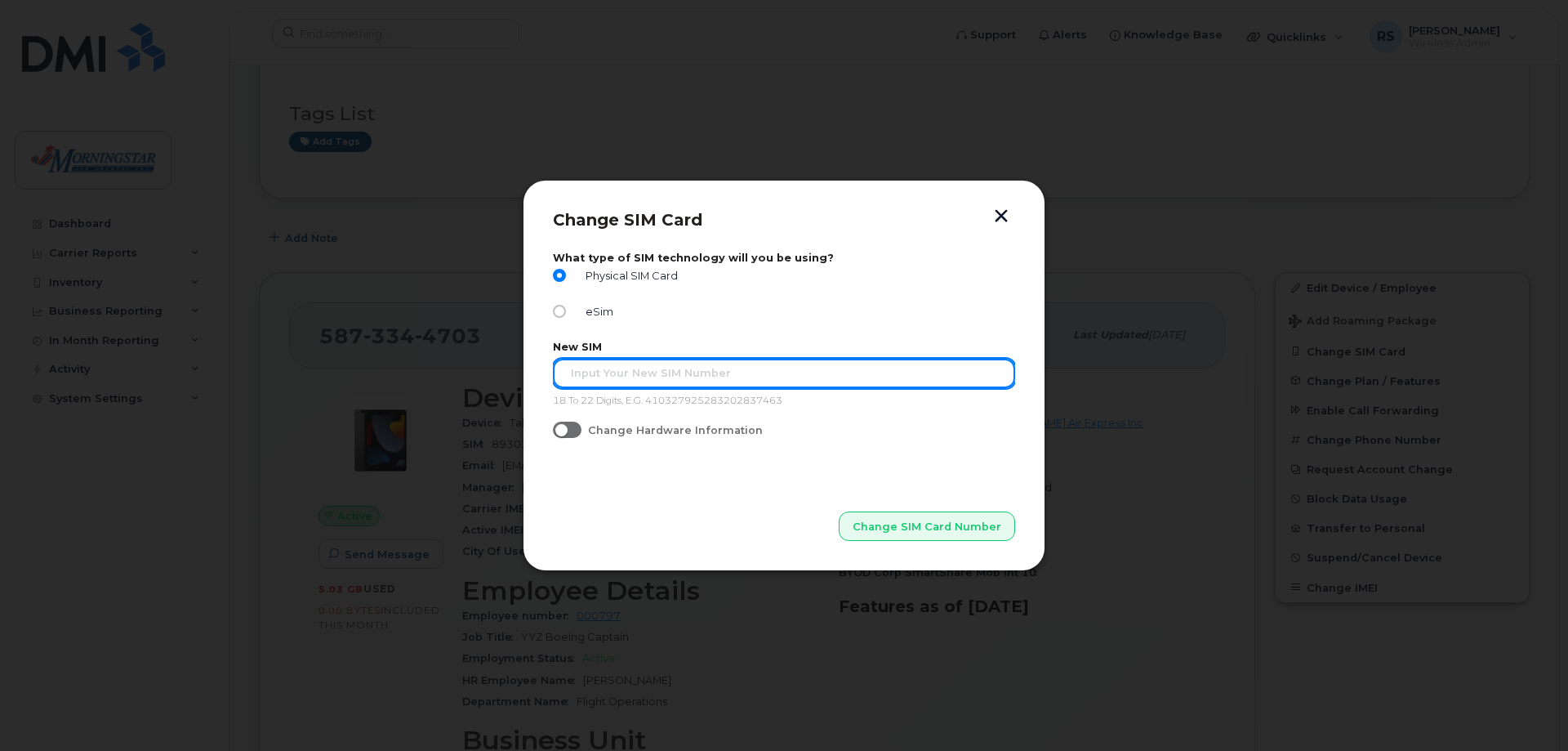
click at [623, 373] on input "text" at bounding box center [783, 373] width 462 height 30
click at [661, 380] on input "text" at bounding box center [783, 373] width 462 height 30
type input "89302610104389132685"
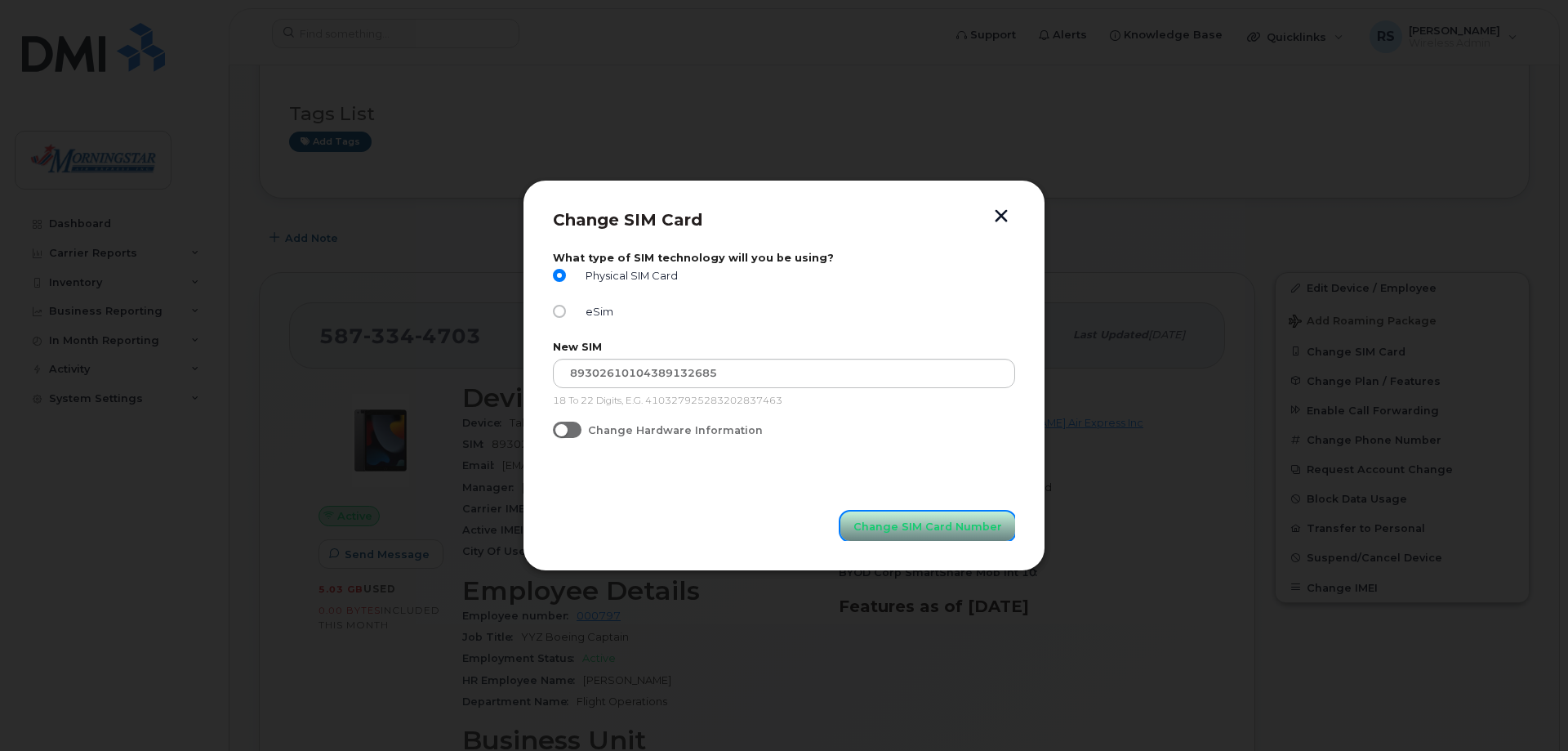
click at [925, 524] on span "Change SIM Card Number" at bounding box center [926, 526] width 148 height 15
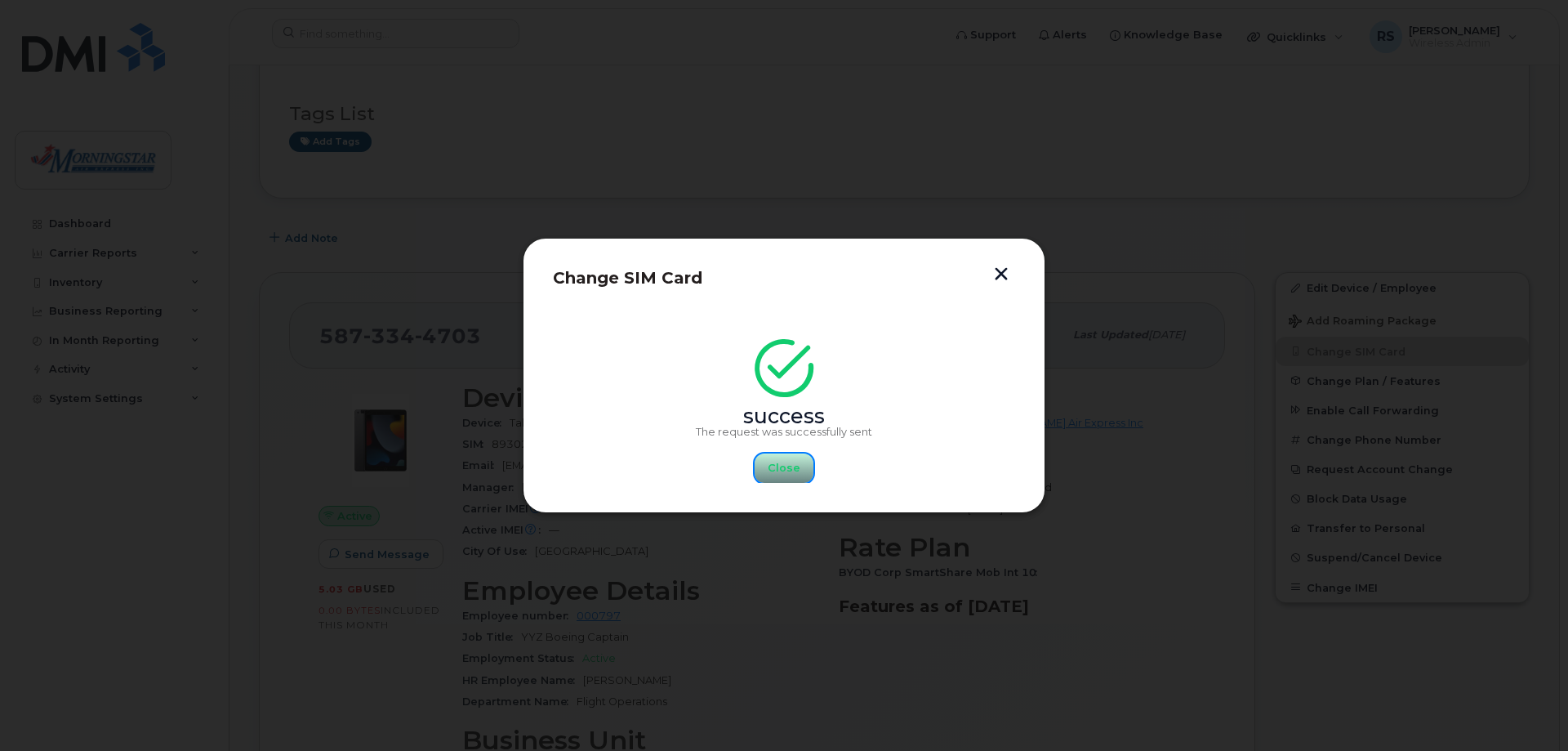
click at [780, 467] on span "Close" at bounding box center [784, 468] width 33 height 15
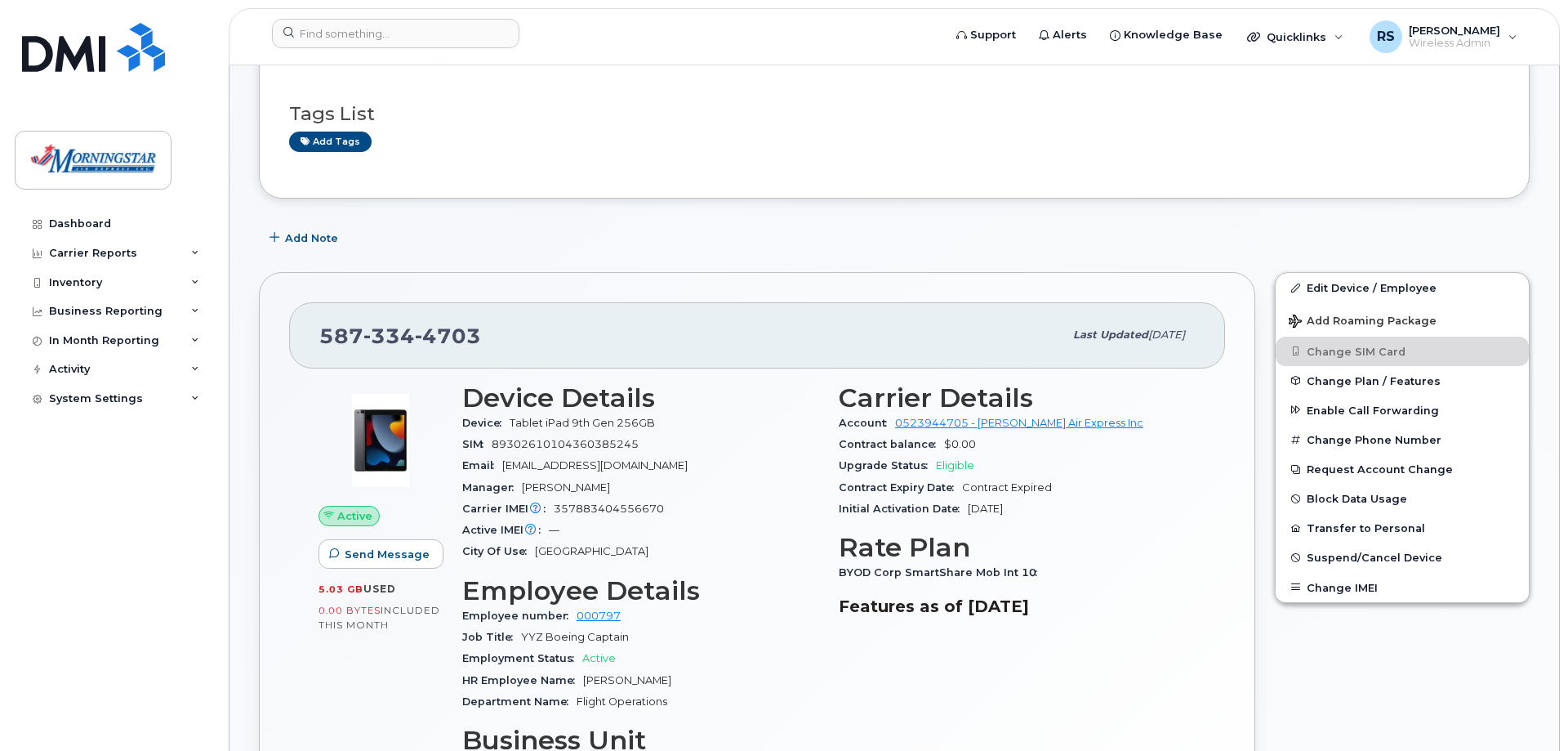
scroll to position [0, 0]
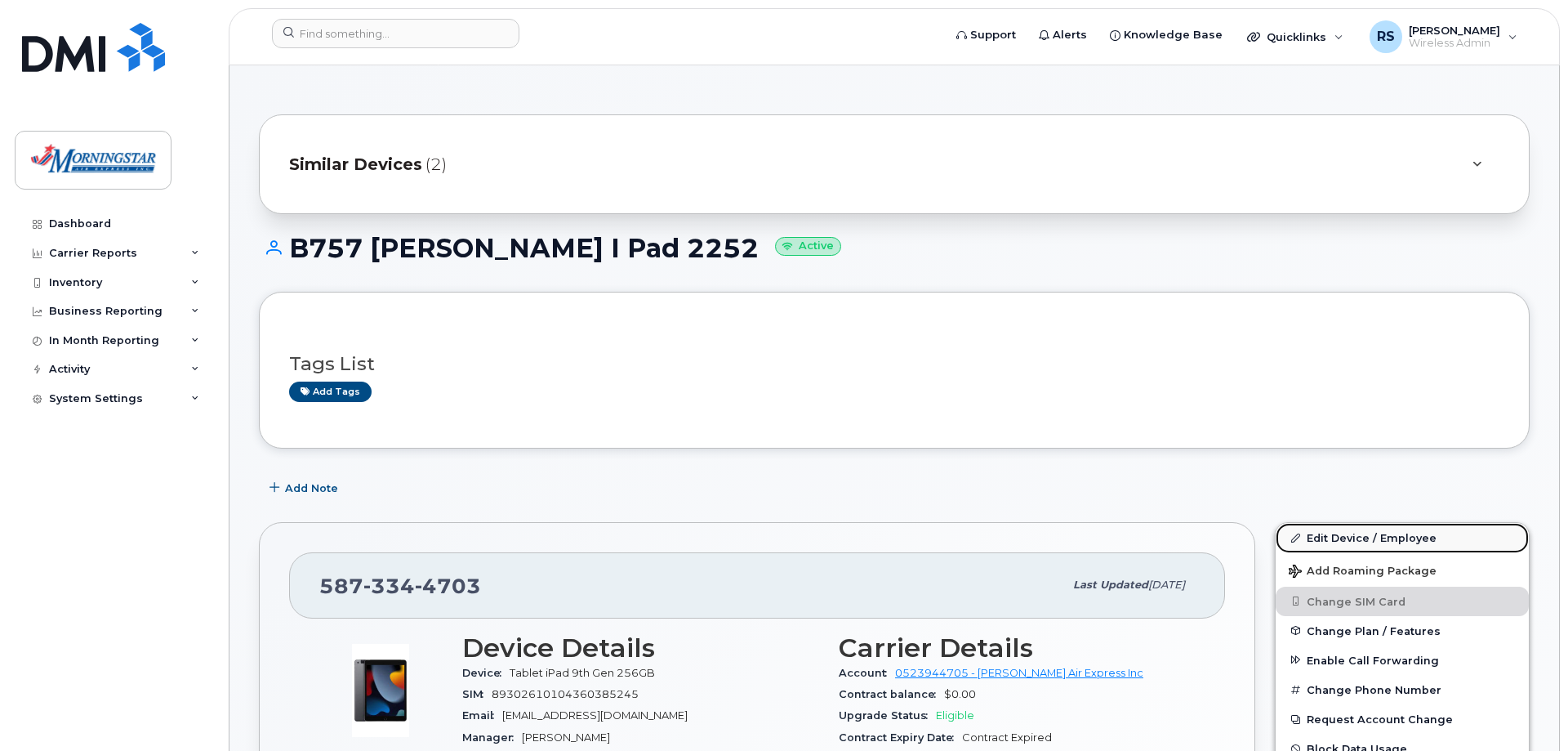
click at [1334, 537] on link "Edit Device / Employee" at bounding box center [1402, 538] width 253 height 30
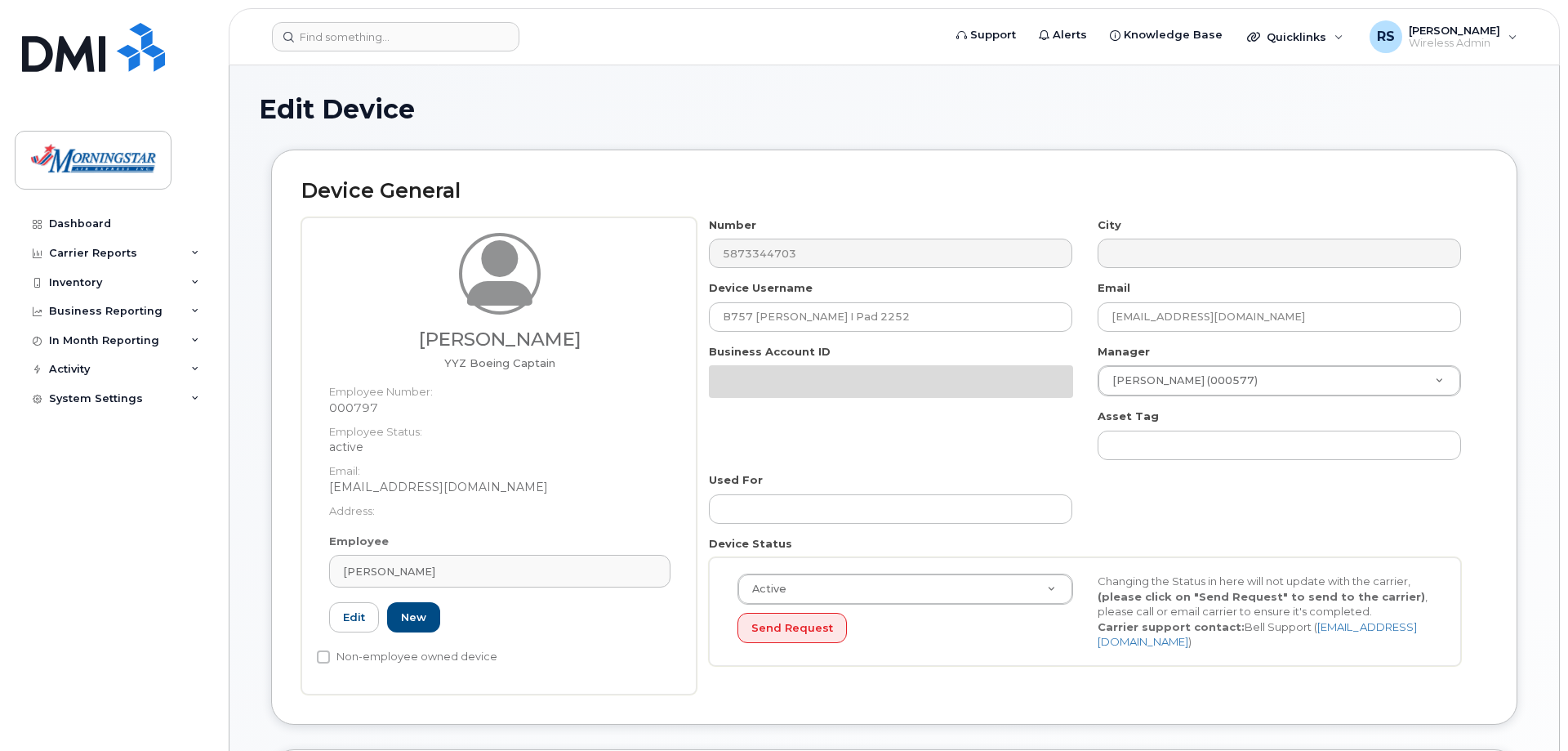
select select "5783088"
select select "35030466"
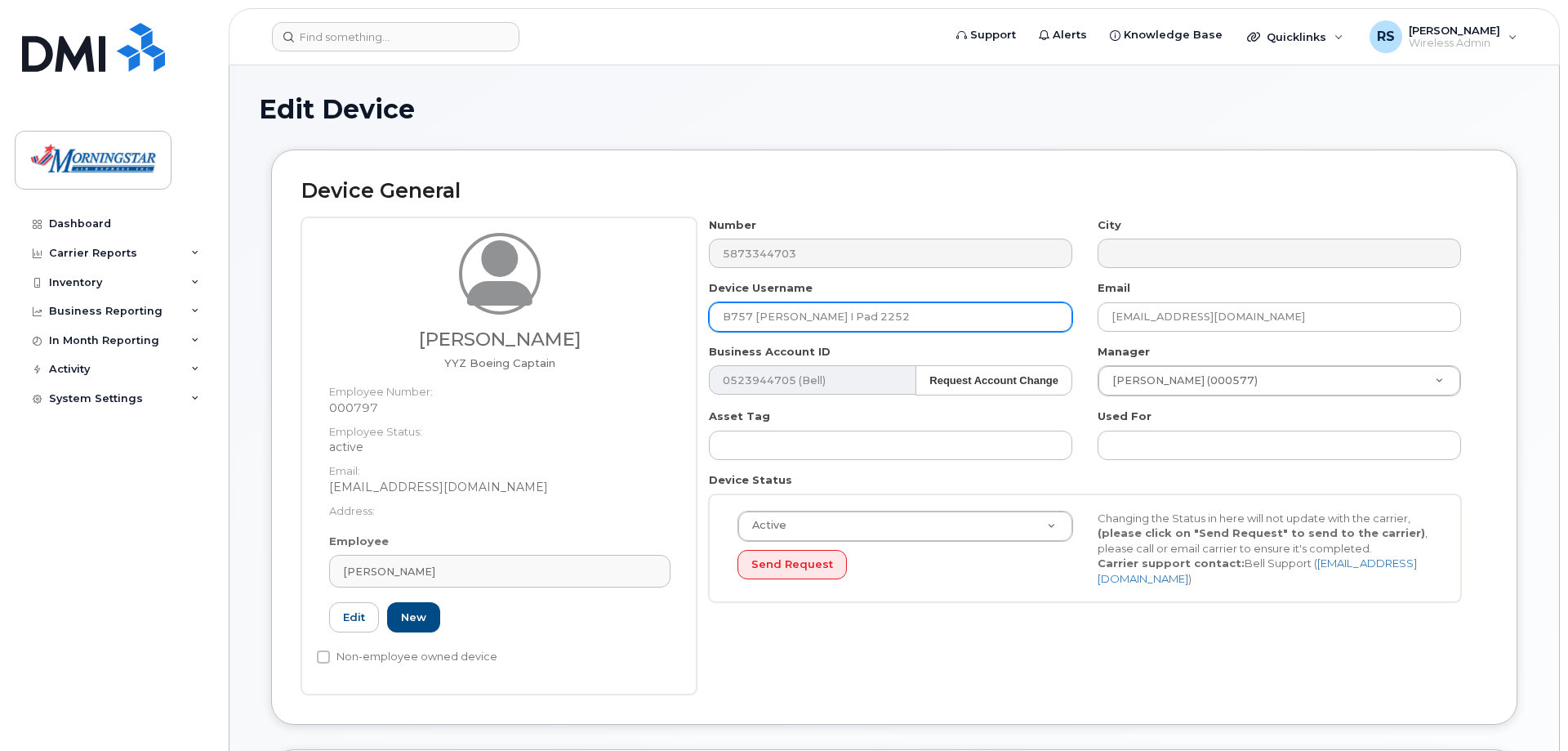
click at [799, 318] on input "B757 [PERSON_NAME] I Pad 2252" at bounding box center [890, 317] width 363 height 30
drag, startPoint x: 756, startPoint y: 320, endPoint x: 829, endPoint y: 318, distance: 73.0
click at [829, 318] on input "B757 [PERSON_NAME] I Pad 2252" at bounding box center [890, 317] width 363 height 30
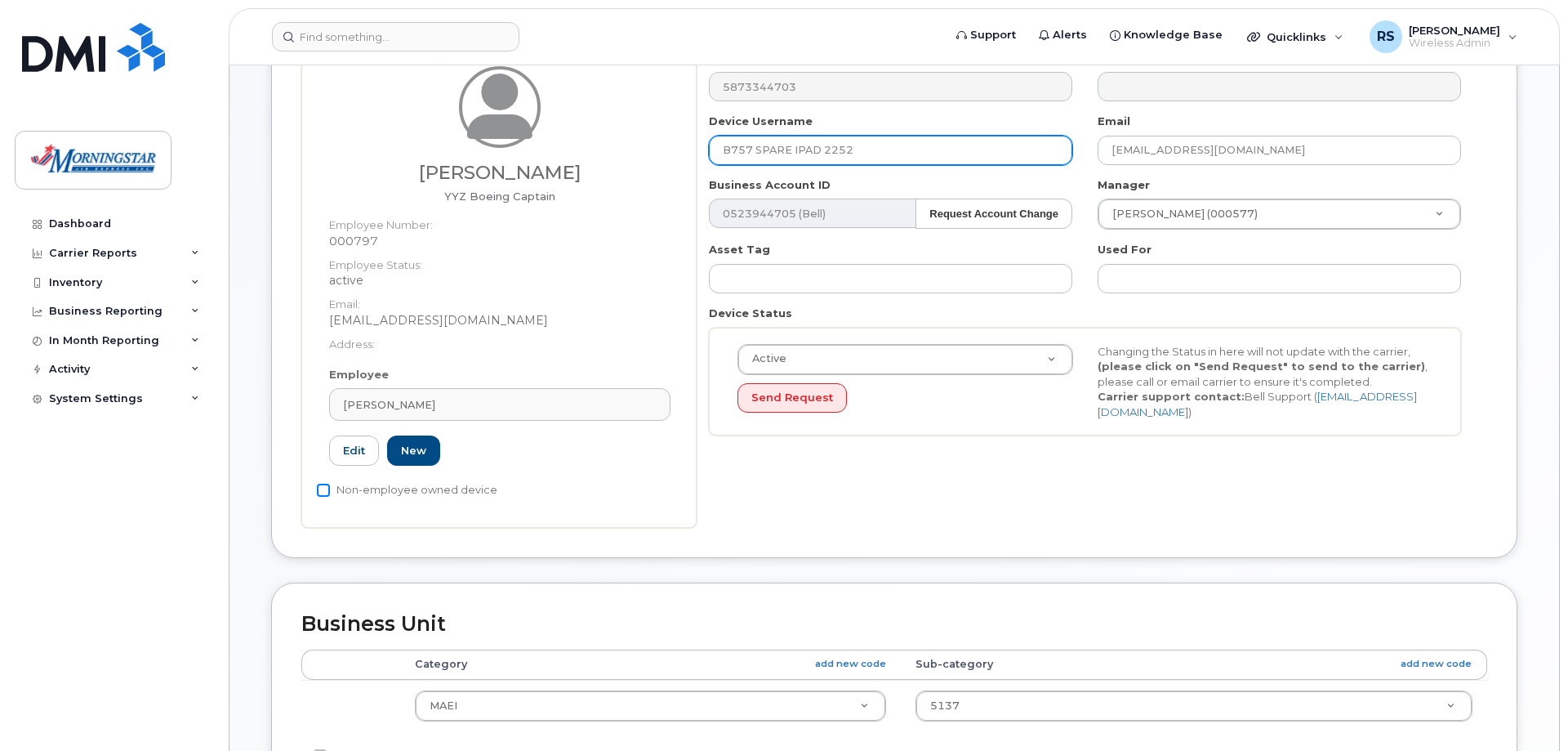
type input "B757 SPARE IPAD 2252"
click at [321, 492] on input "Non-employee owned device" at bounding box center [323, 491] width 13 height 13
checkbox input "true"
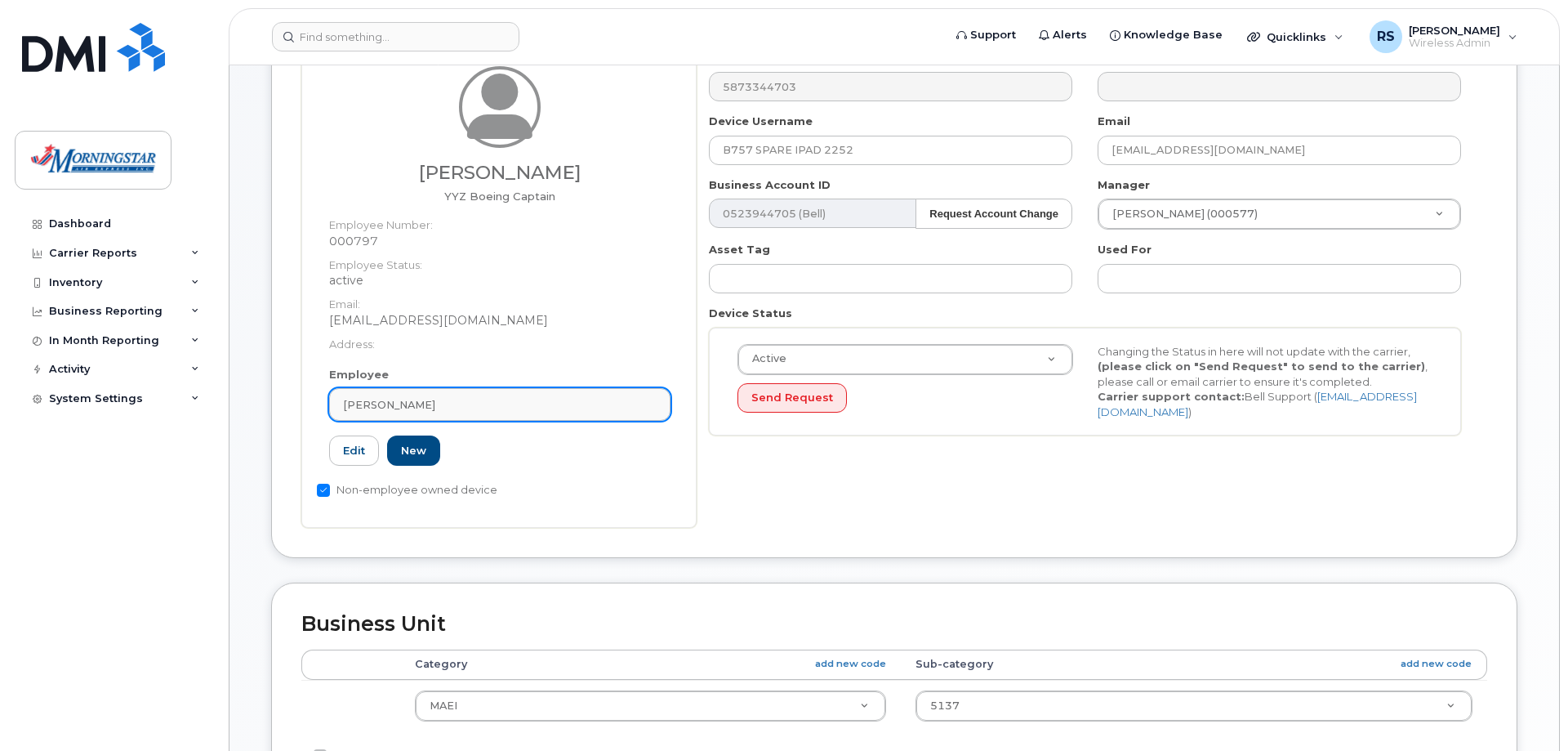
click at [442, 401] on div "Raghib Chaudry" at bounding box center [500, 405] width 314 height 15
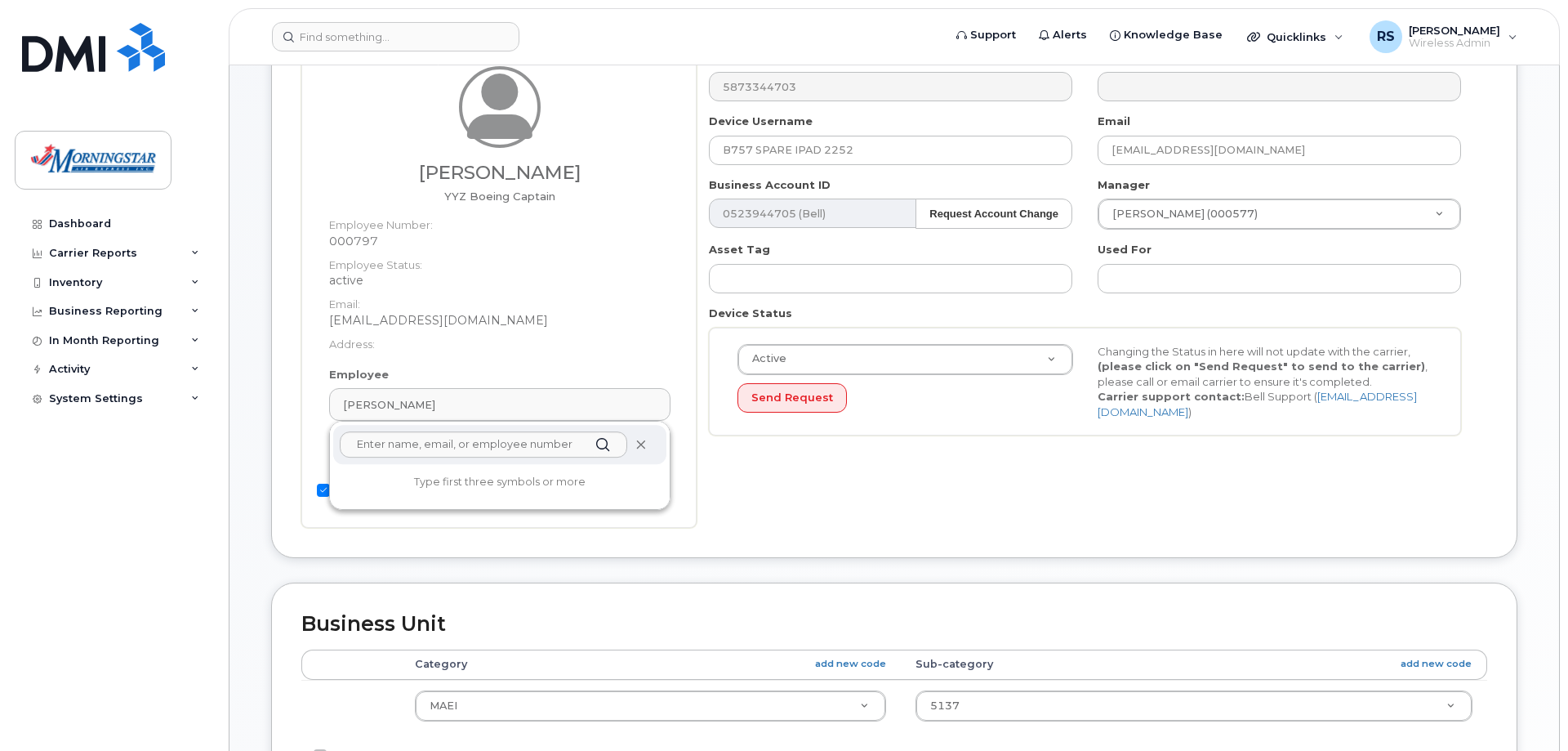
click at [640, 445] on icon at bounding box center [640, 444] width 11 height 11
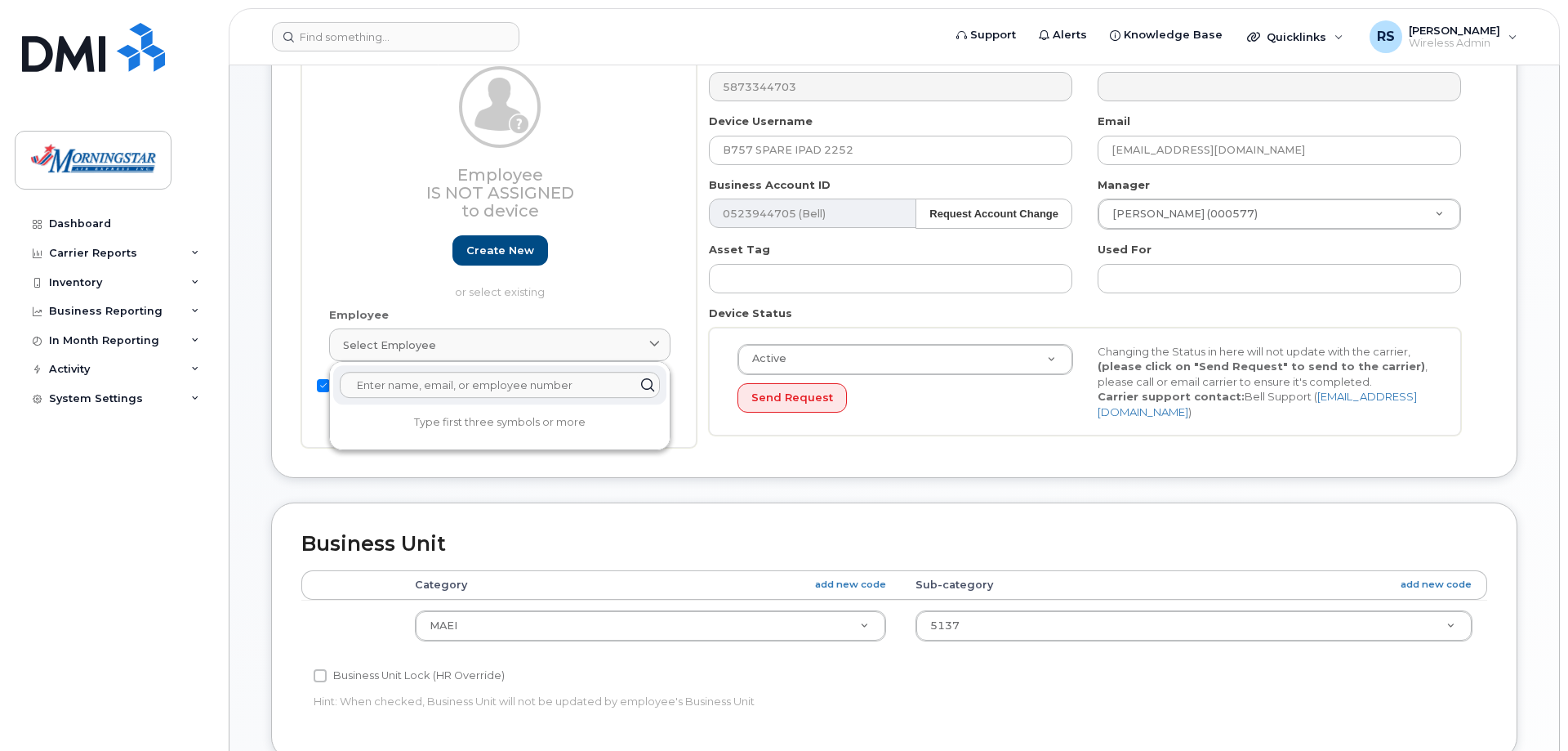
click at [688, 348] on div "Employee Is not assigned to device Create new or select existing Employee Selec…" at bounding box center [498, 250] width 395 height 398
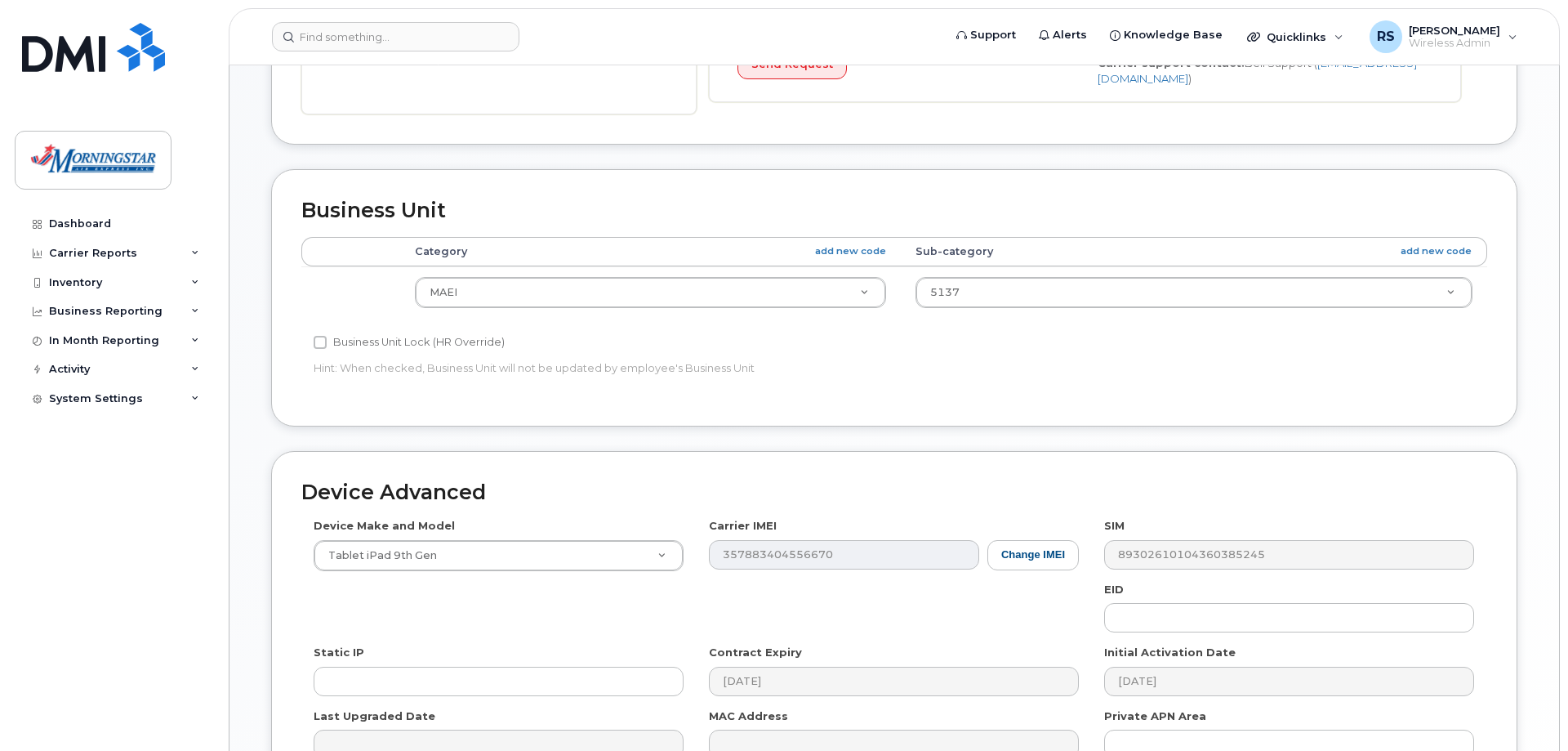
scroll to position [687, 0]
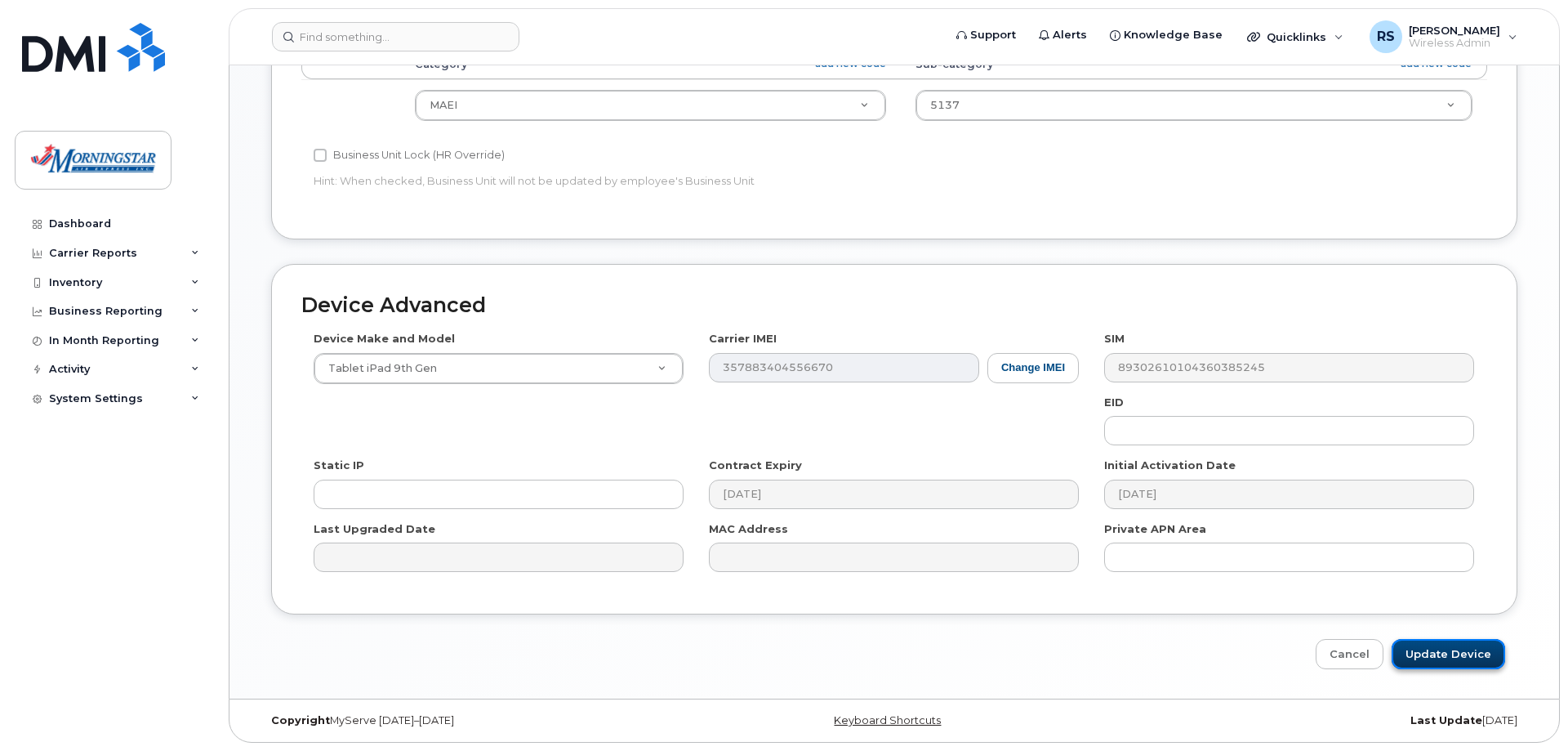
click at [1471, 655] on input "Update Device" at bounding box center [1448, 654] width 114 height 31
type input "Saving..."
